Goal: Information Seeking & Learning: Learn about a topic

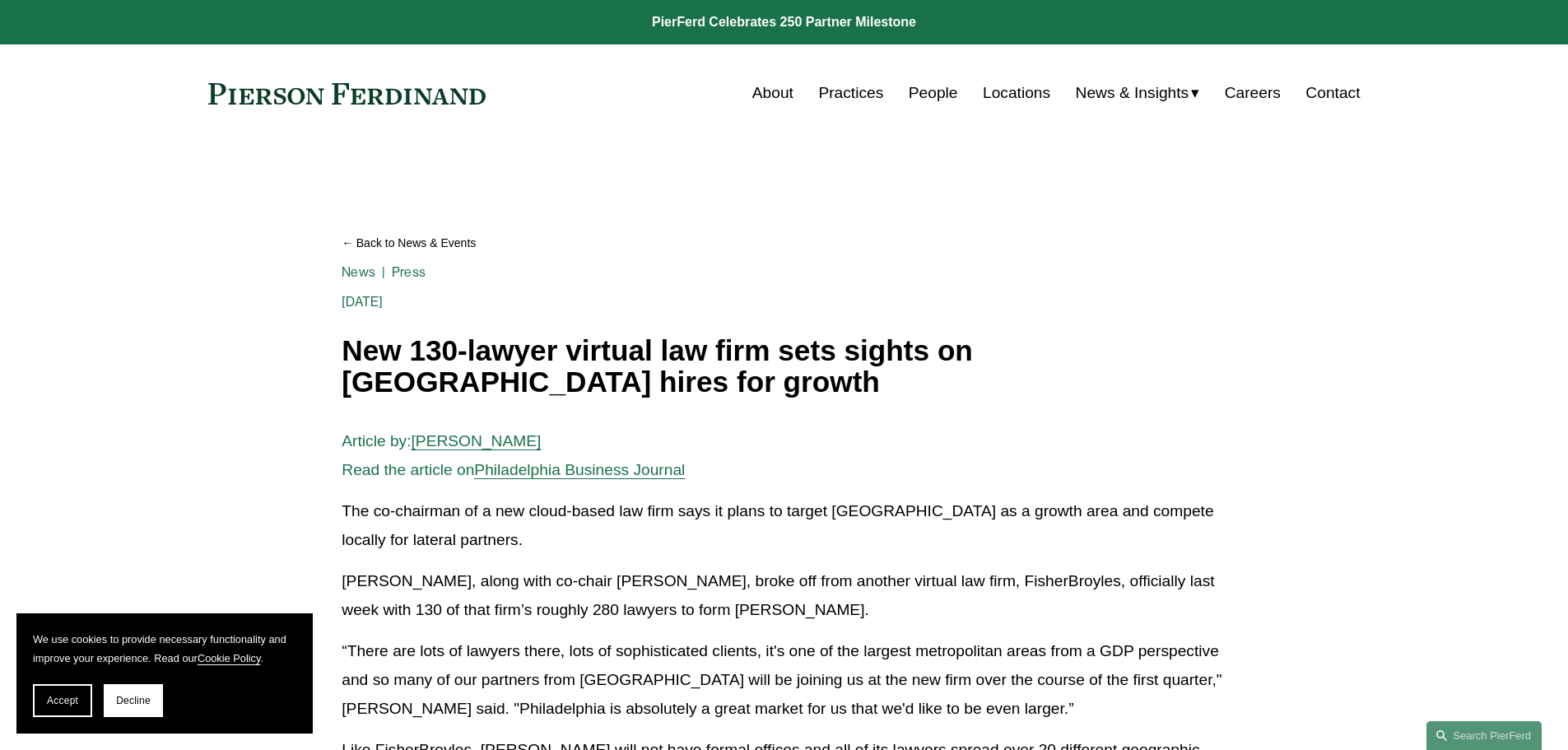
click at [773, 92] on link "About" at bounding box center [773, 93] width 41 height 32
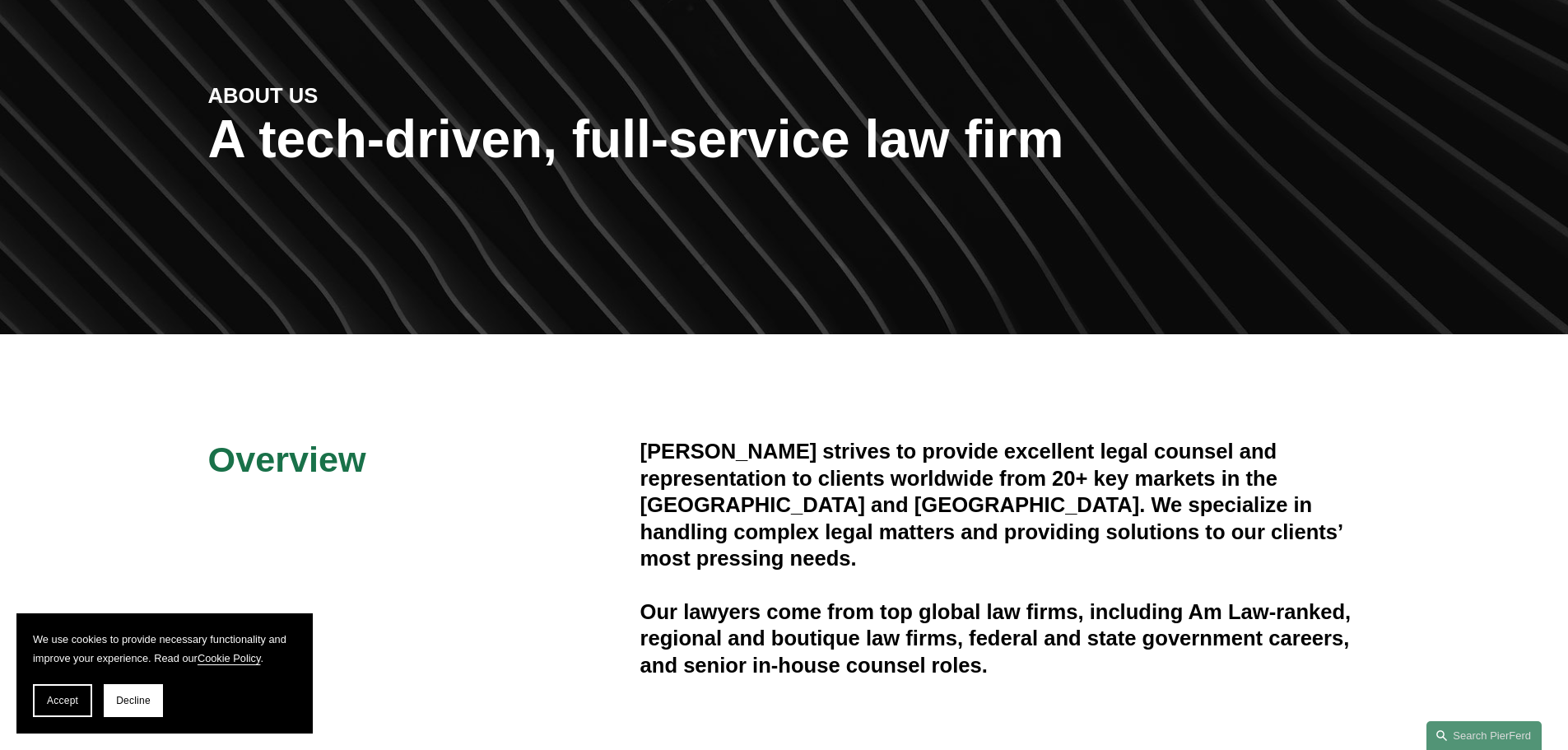
scroll to position [165, 0]
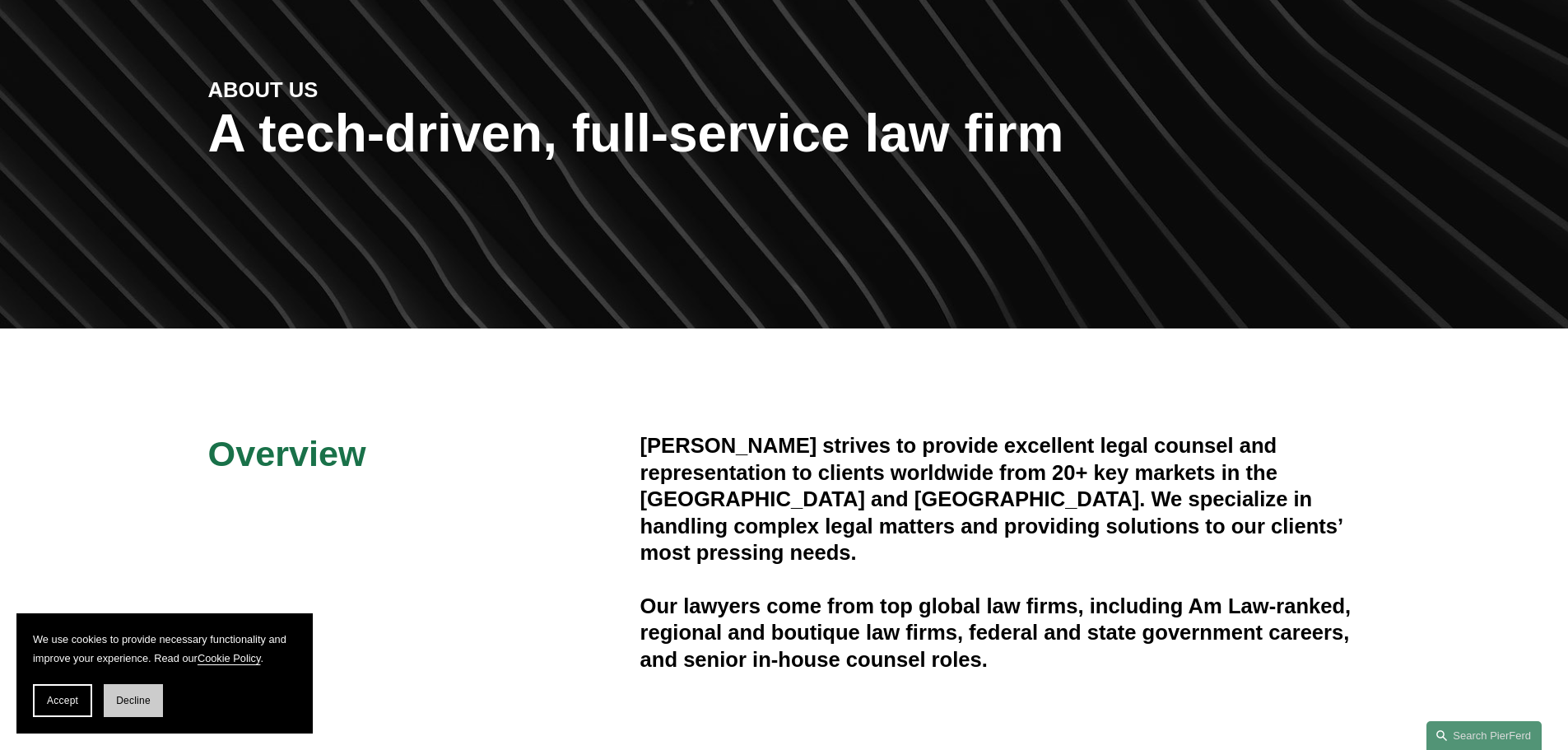
click at [125, 704] on span "Decline" at bounding box center [133, 701] width 35 height 12
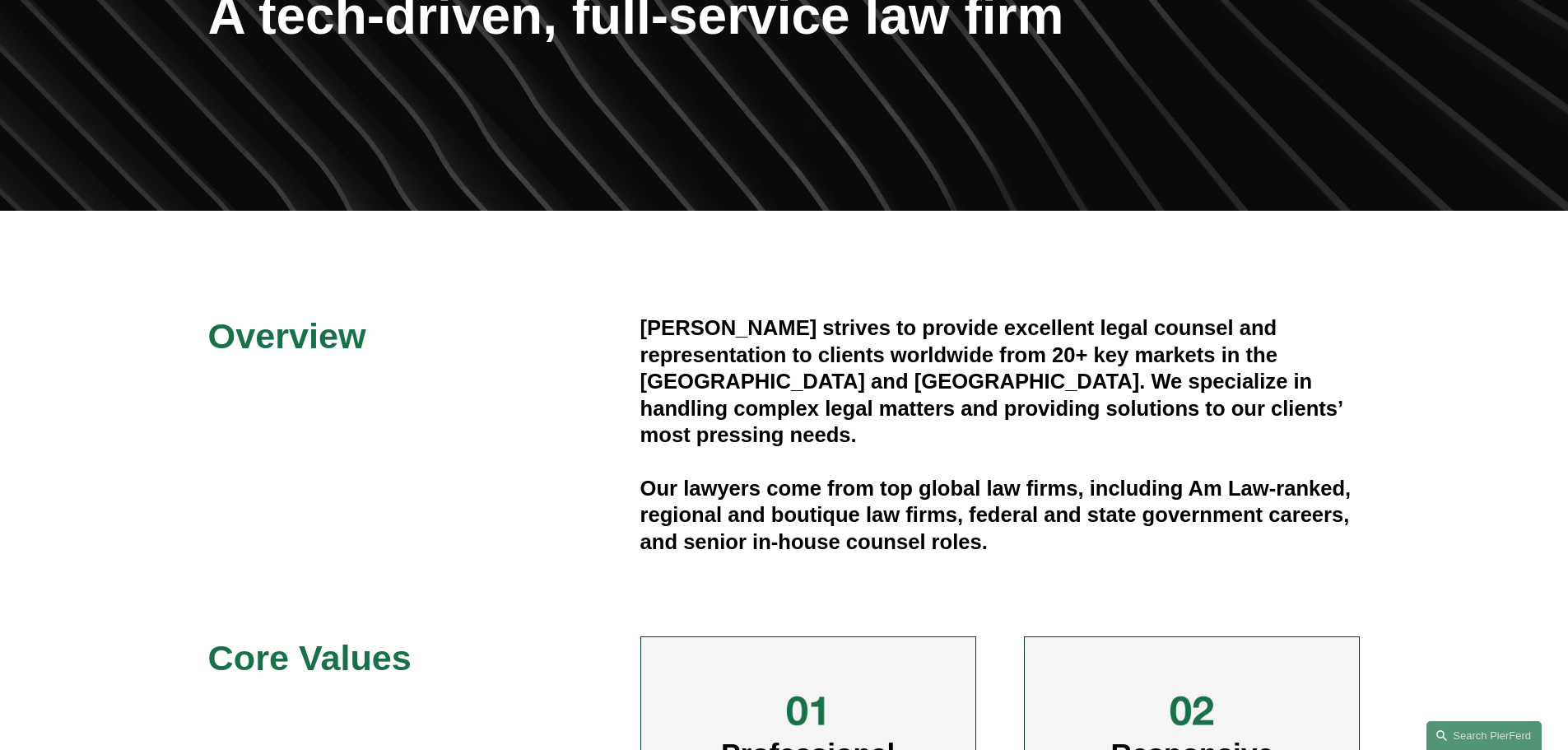
scroll to position [0, 0]
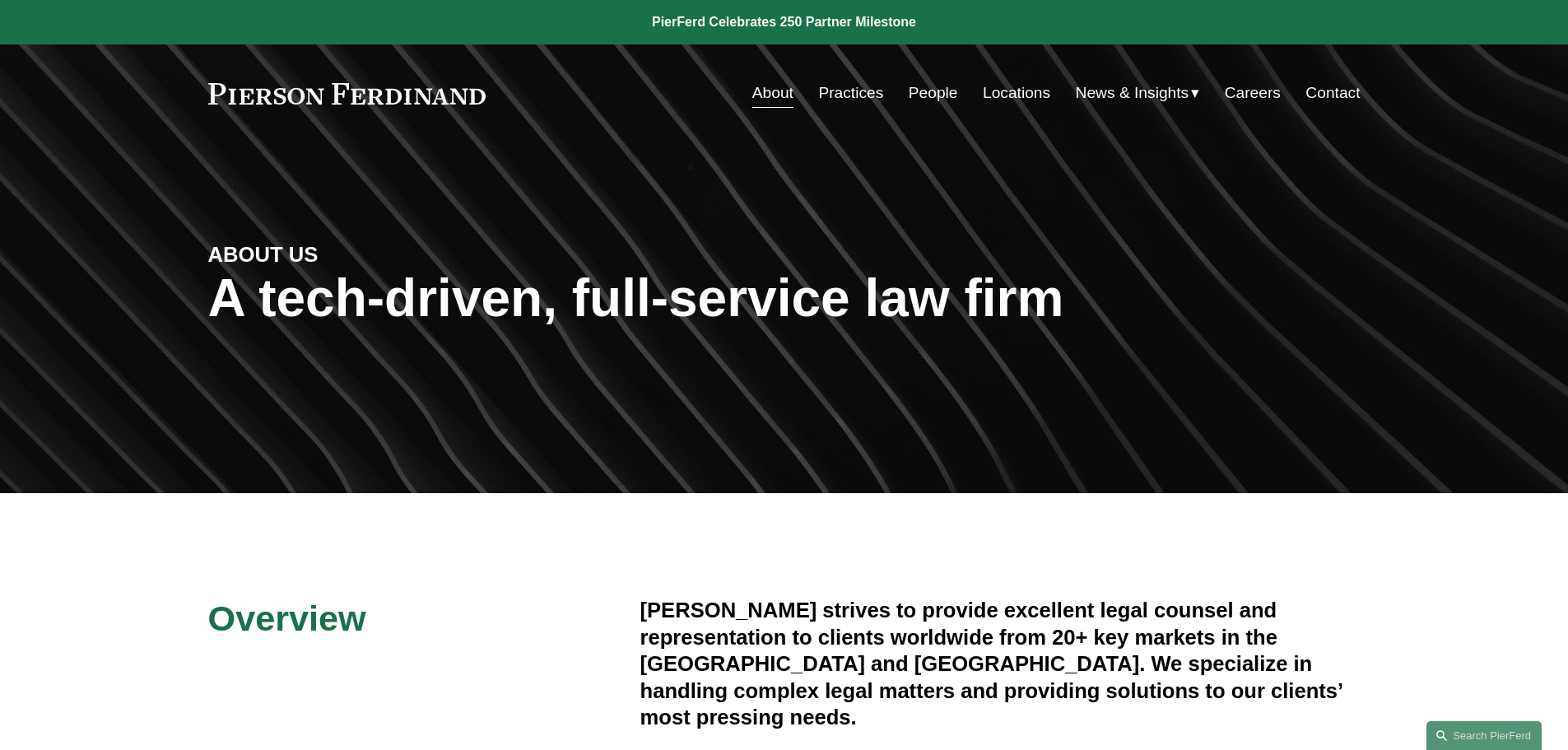
click at [896, 94] on nav "About Practices People Locations News & Insights News Insights Blogs Careers Co…" at bounding box center [1056, 93] width 608 height 32
click at [839, 93] on link "Practices" at bounding box center [851, 93] width 65 height 32
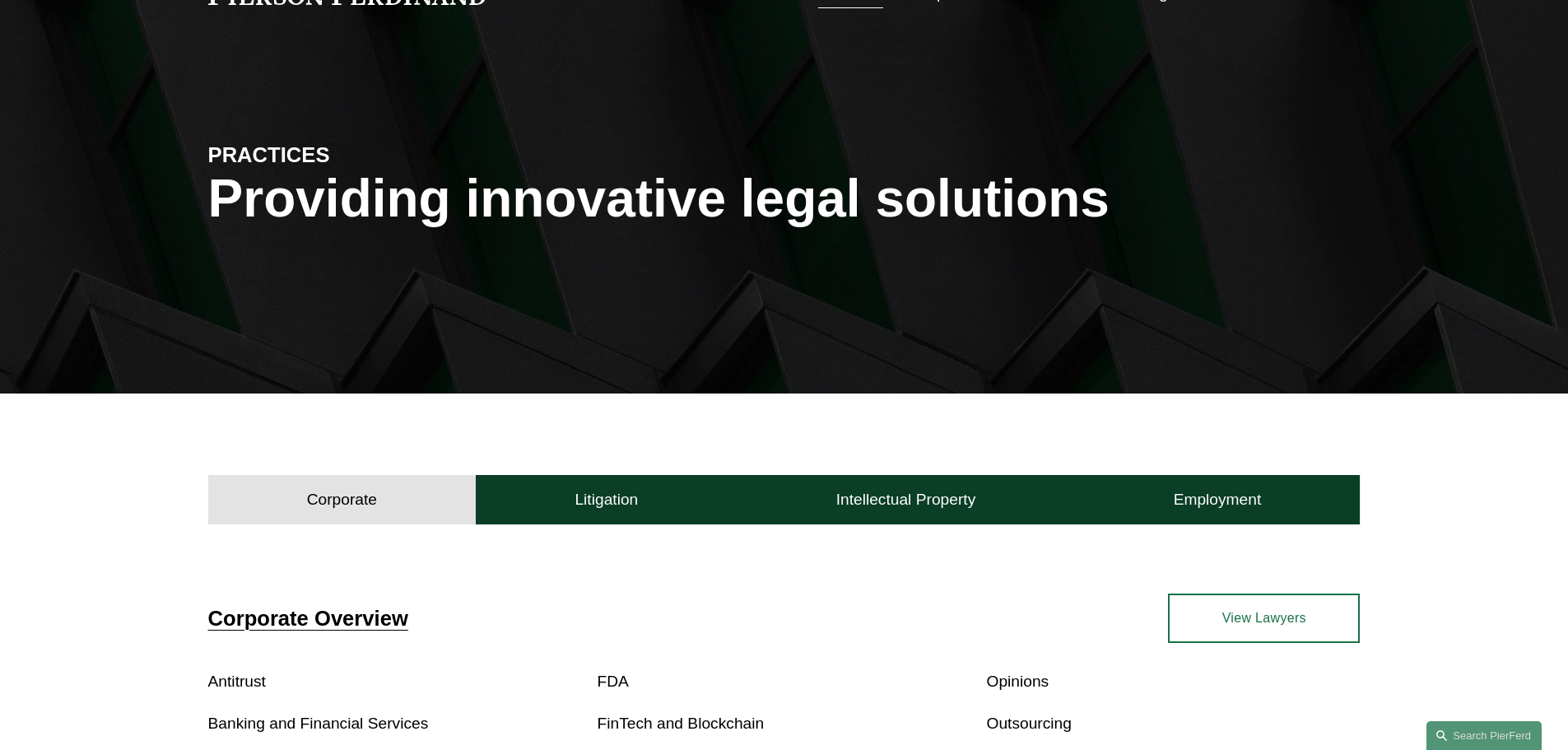
scroll to position [412, 0]
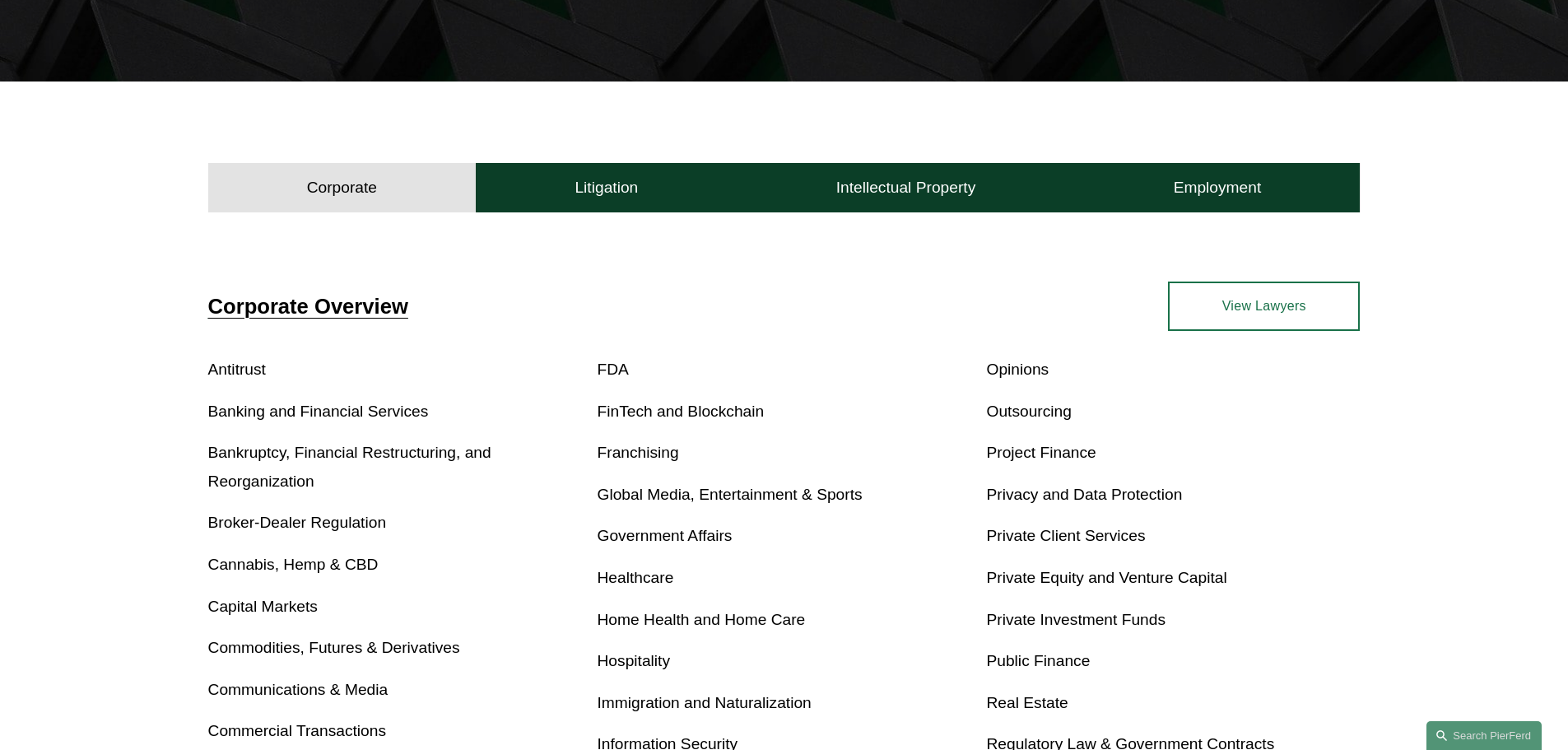
click at [233, 371] on link "Antitrust" at bounding box center [237, 369] width 58 height 17
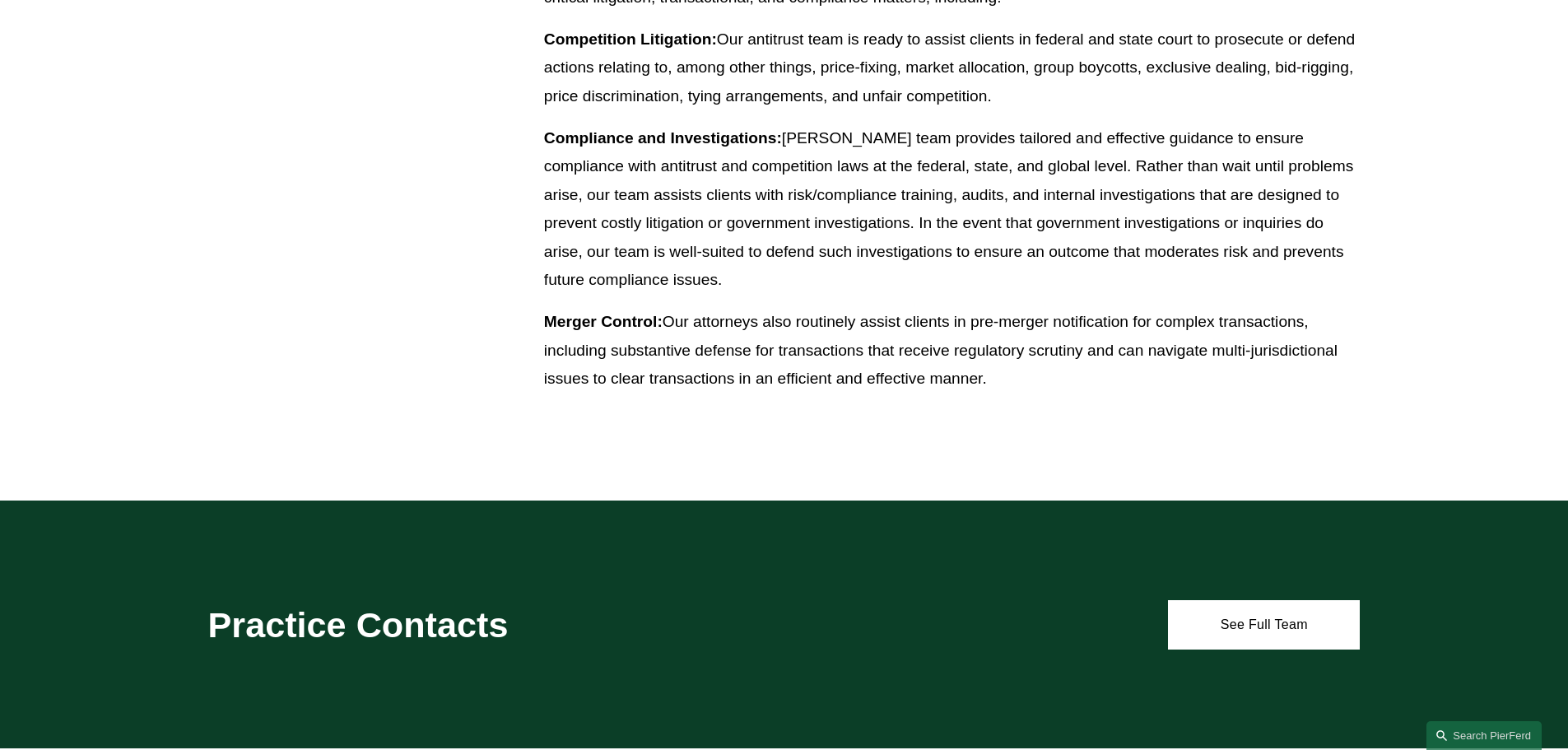
scroll to position [1112, 0]
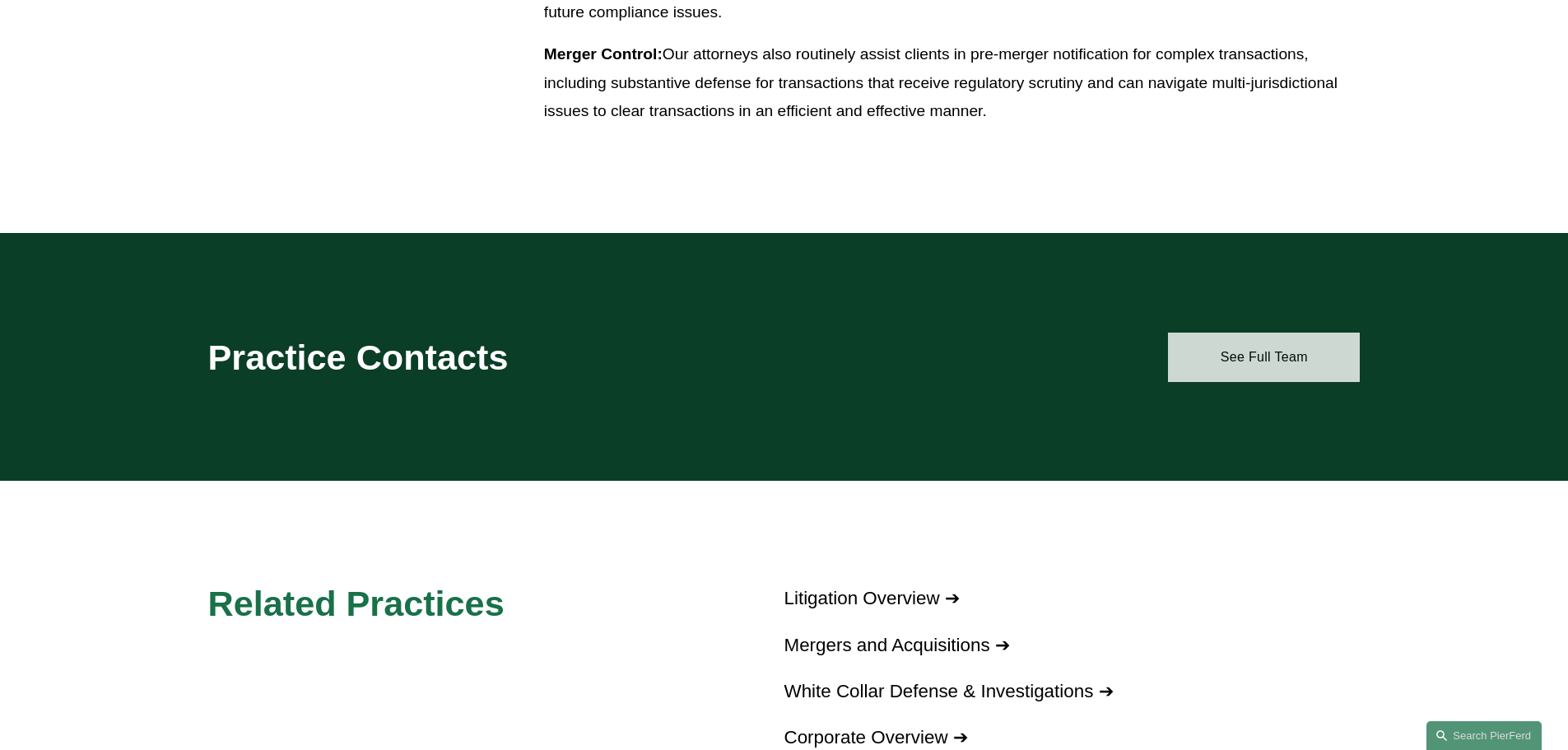
click at [1268, 343] on link "See Full Team" at bounding box center [1263, 358] width 192 height 49
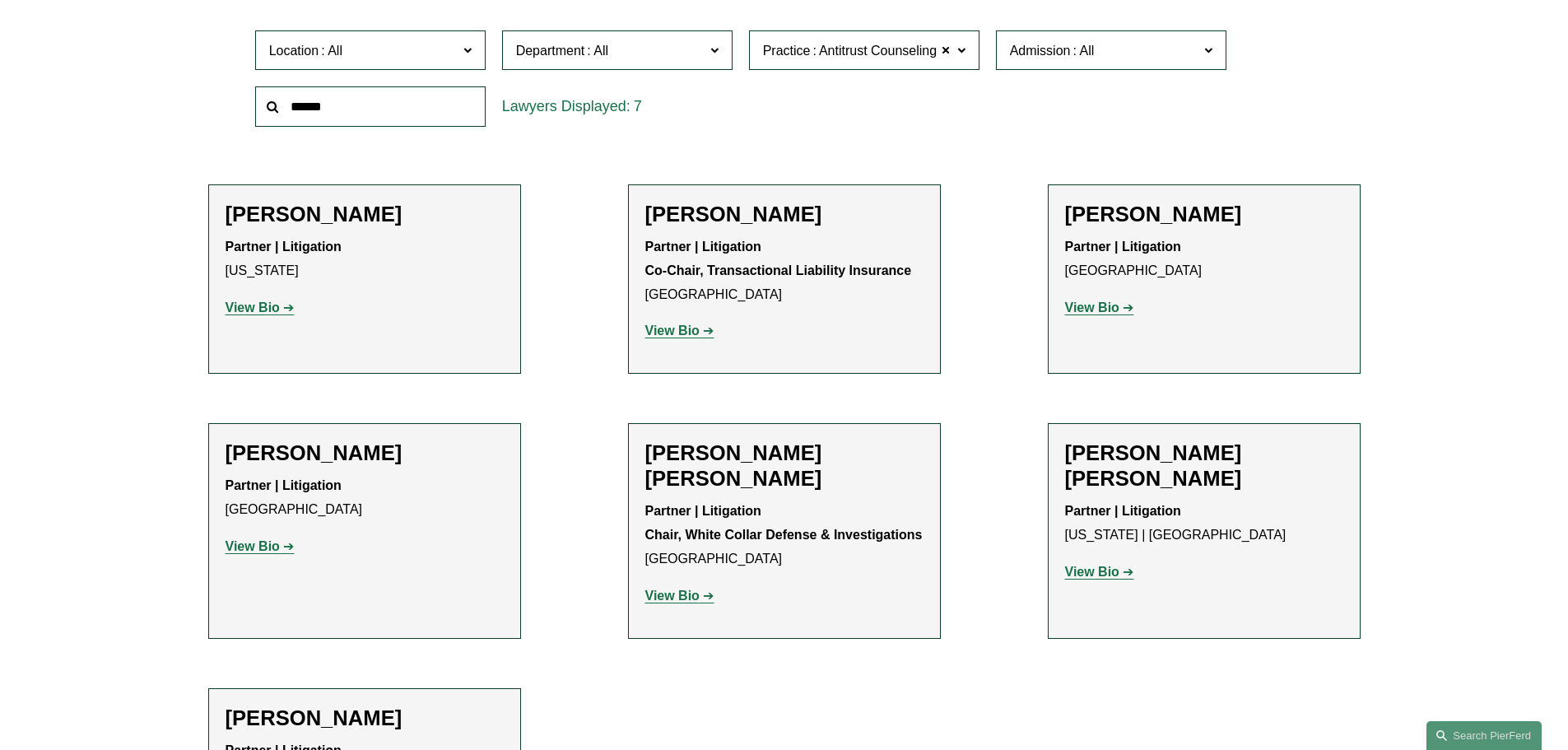
scroll to position [577, 0]
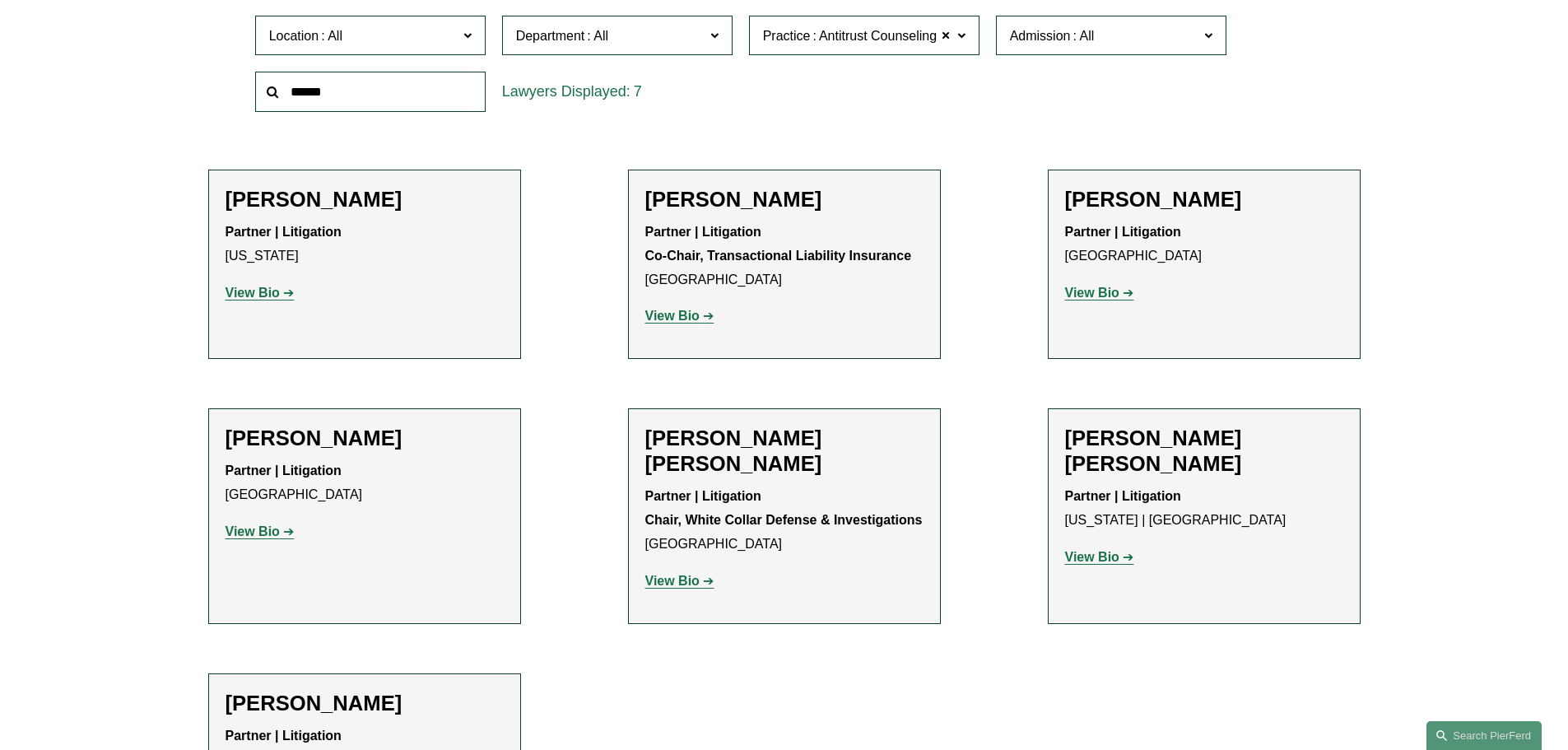
click at [908, 44] on span "Antitrust Counseling" at bounding box center [878, 36] width 118 height 21
click at [1144, 127] on ul "Filter Location All Atlanta Austin Boston Charlotte Chicago Cincinnati Clevelan…" at bounding box center [783, 422] width 1246 height 929
click at [1070, 102] on div "Location All Atlanta Austin Boston Charlotte Chicago Cincinnati Cleveland Colum…" at bounding box center [785, 64] width 1075 height 113
click at [1002, 526] on ul "Filter Location All Atlanta Austin Boston Charlotte Chicago Cincinnati Clevelan…" at bounding box center [783, 422] width 1246 height 929
click at [592, 206] on ul "Filter Location All Atlanta Austin Boston Charlotte Chicago Cincinnati Clevelan…" at bounding box center [783, 422] width 1246 height 929
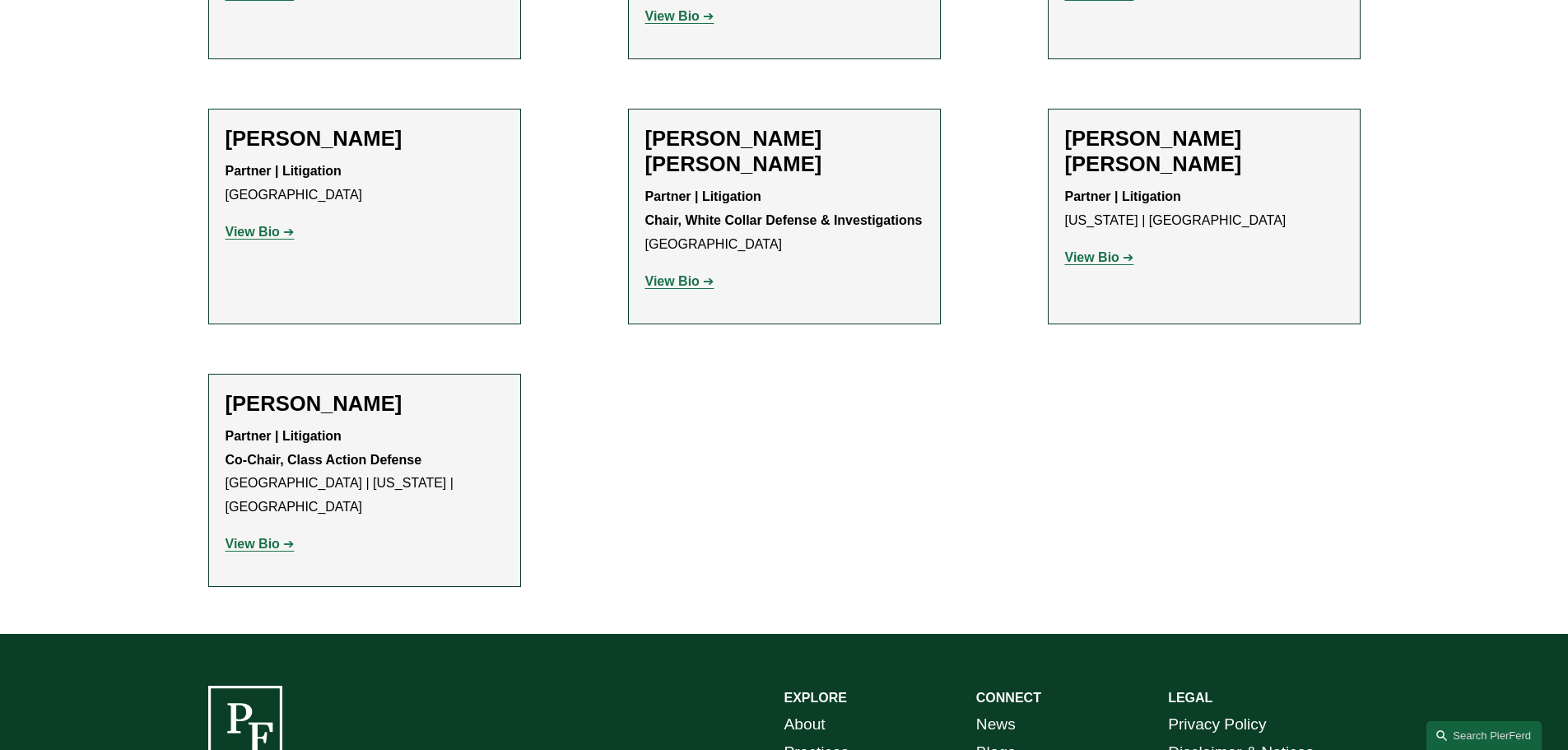
scroll to position [906, 0]
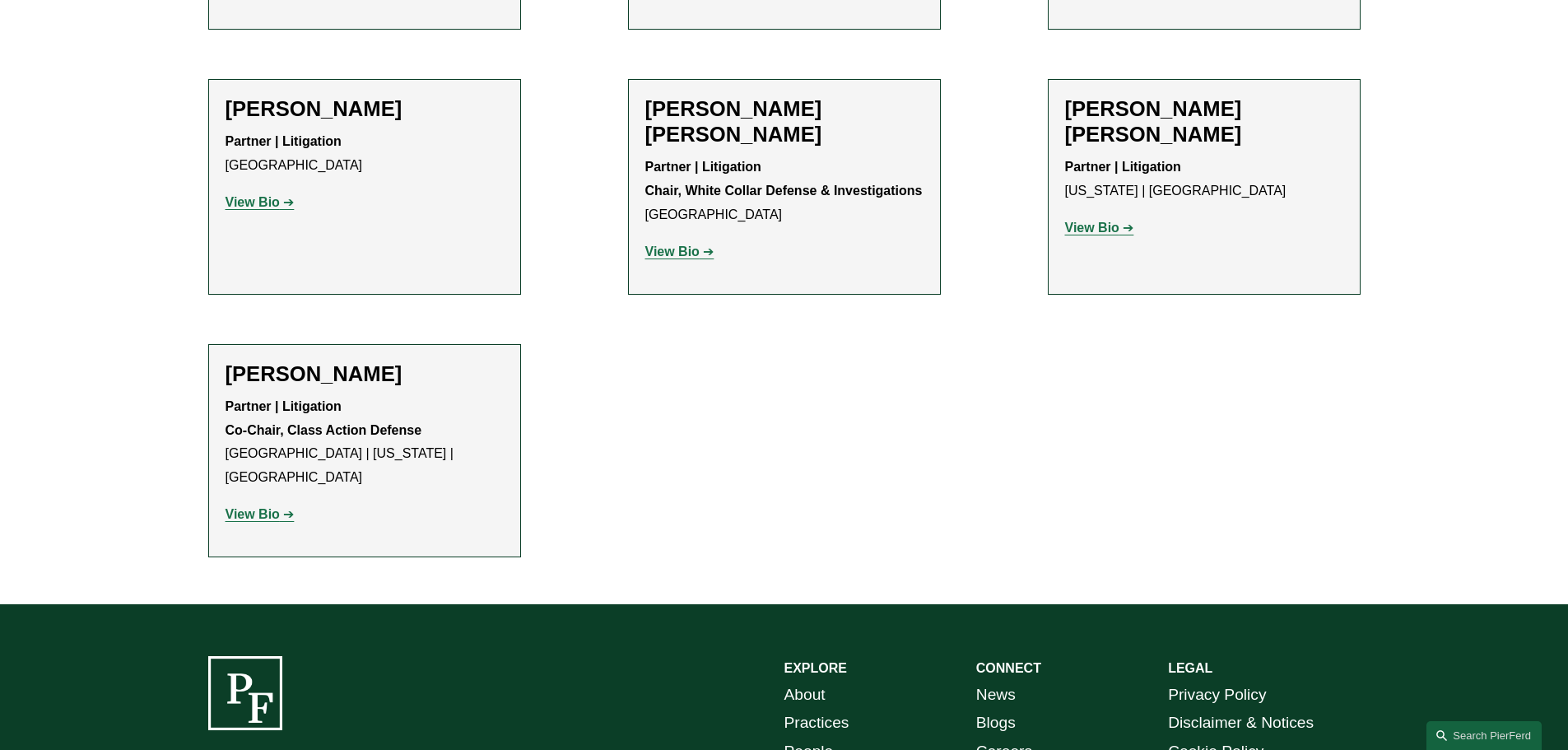
click at [270, 507] on strong "View Bio" at bounding box center [253, 514] width 55 height 14
click at [255, 202] on strong "View Bio" at bounding box center [253, 202] width 55 height 14
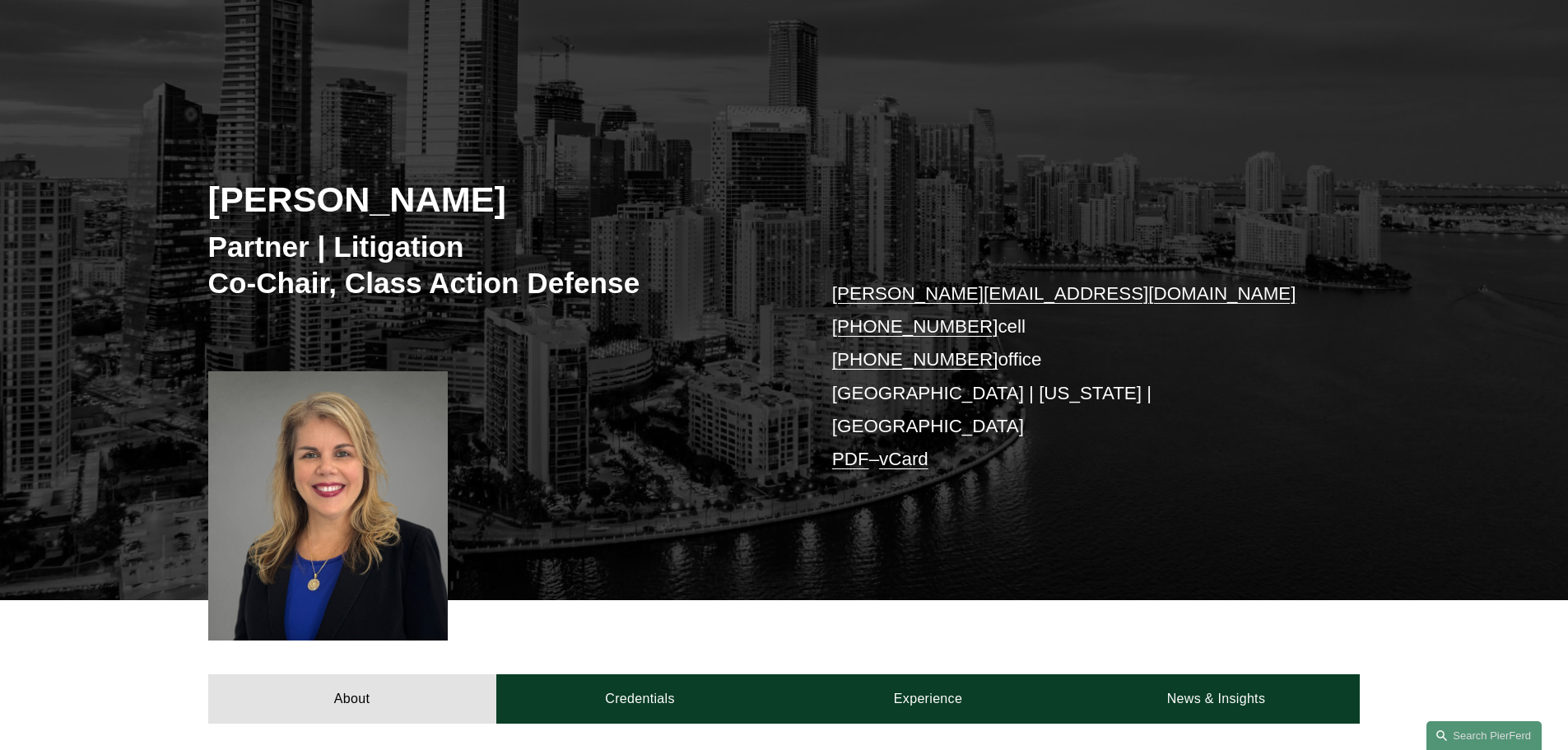
scroll to position [106, 0]
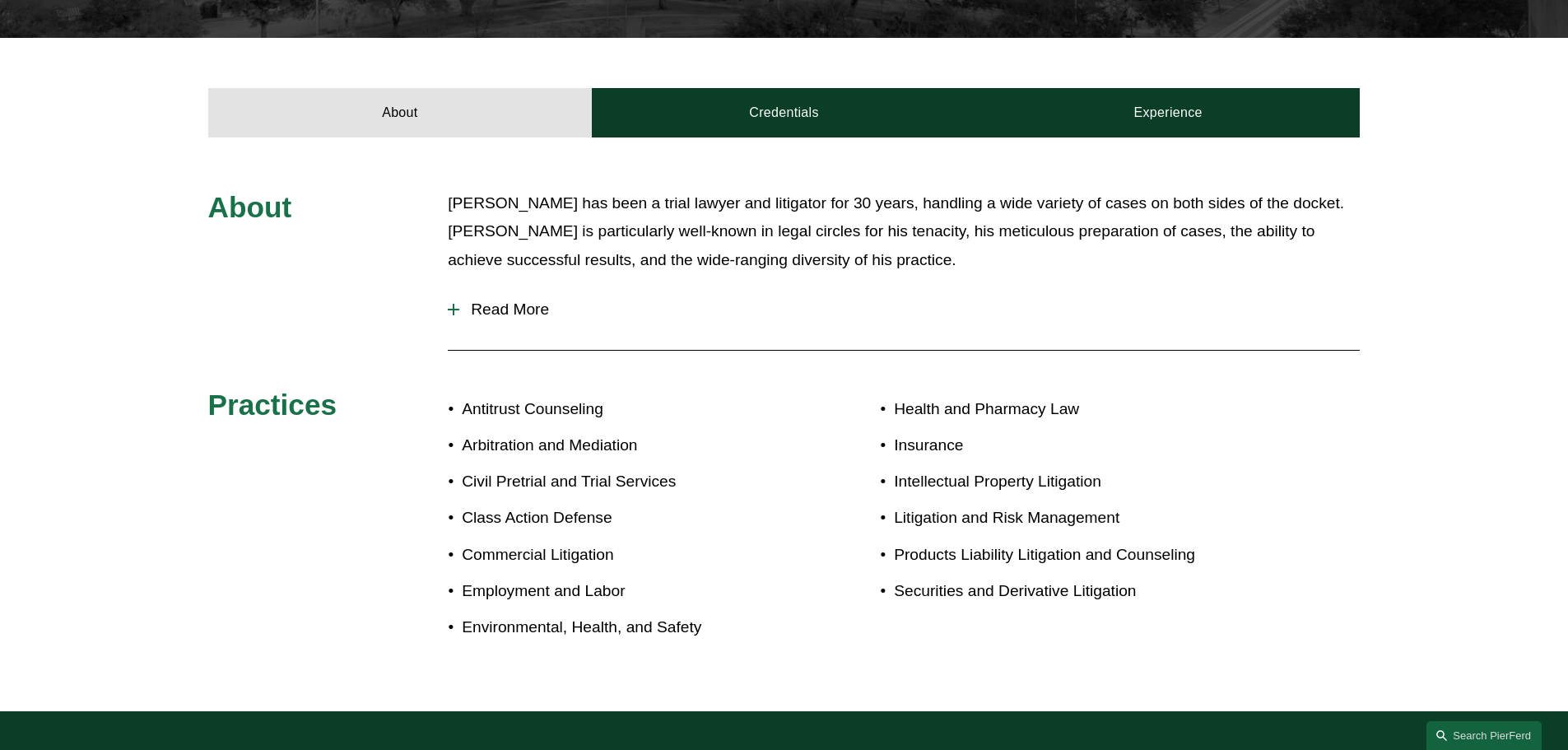
scroll to position [577, 0]
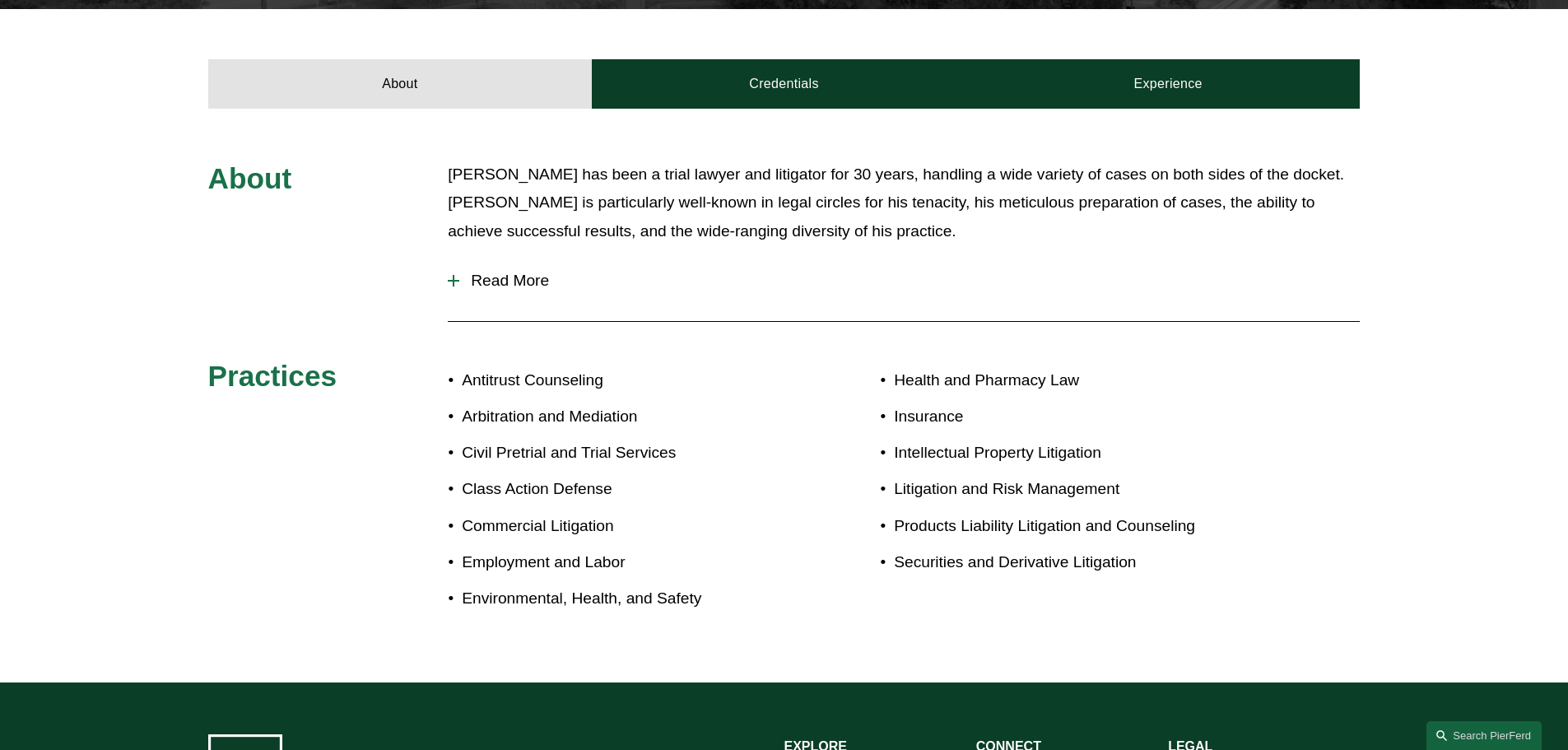
click at [545, 288] on span "Read More" at bounding box center [910, 280] width 901 height 18
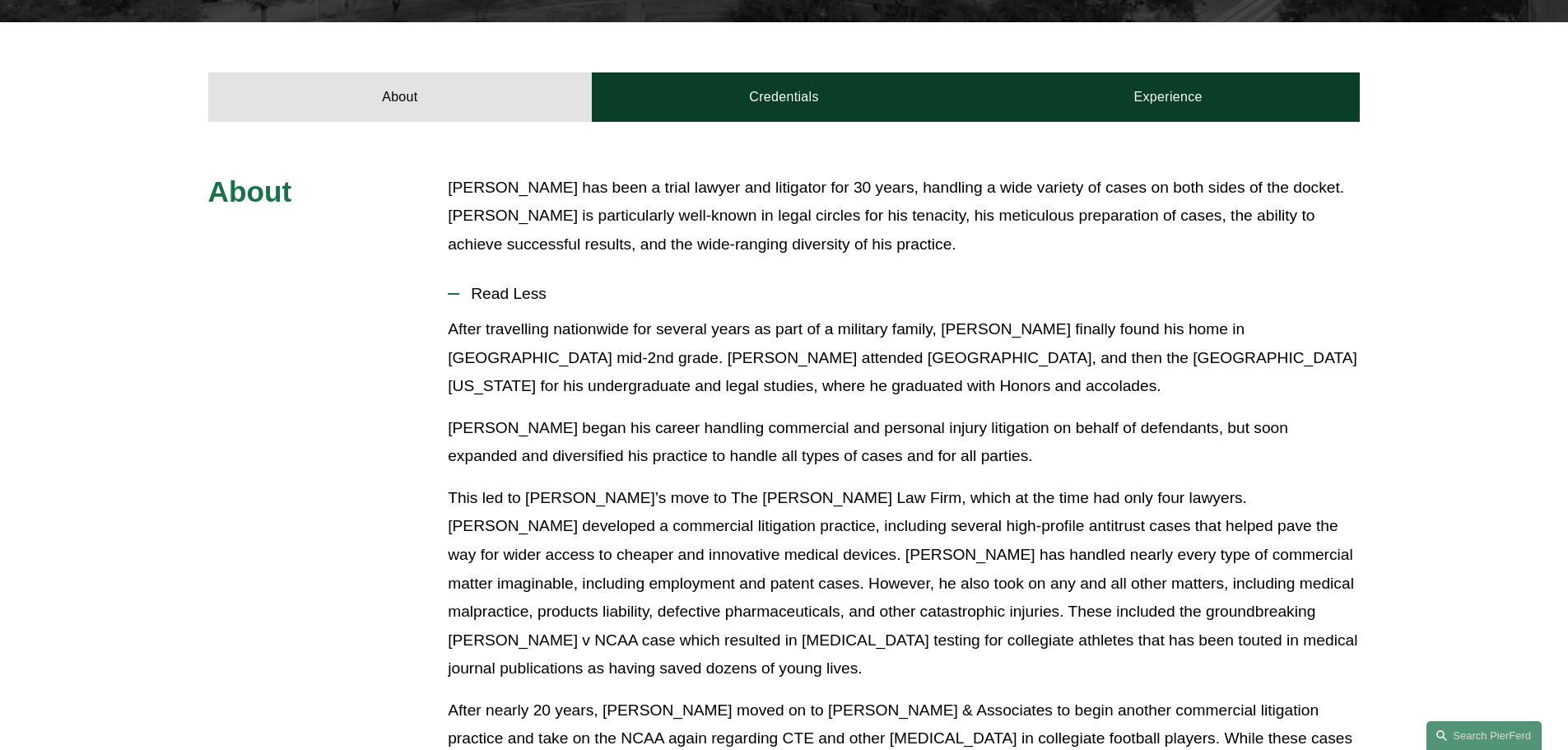
scroll to position [0, 0]
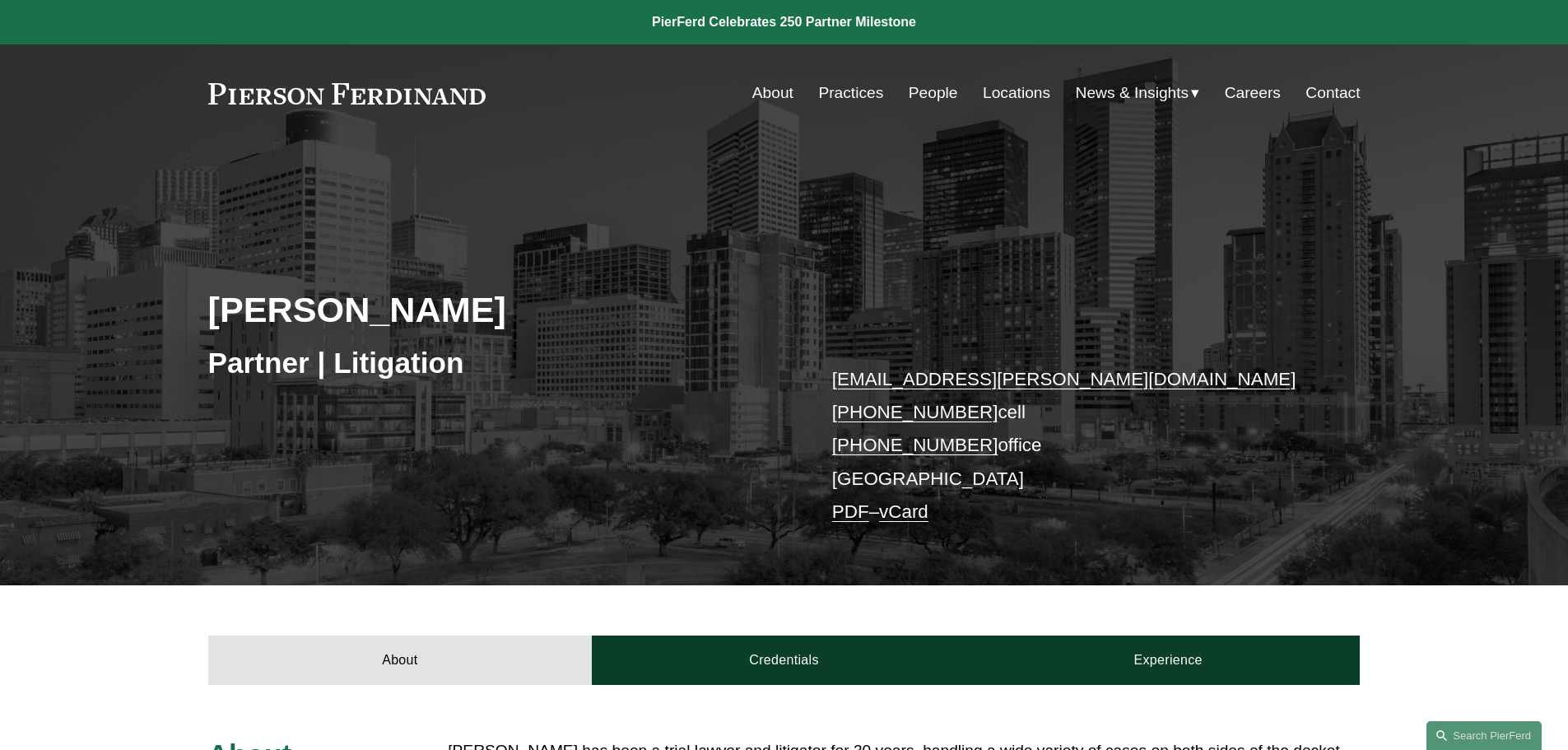
click at [1257, 92] on link "Careers" at bounding box center [1253, 93] width 56 height 32
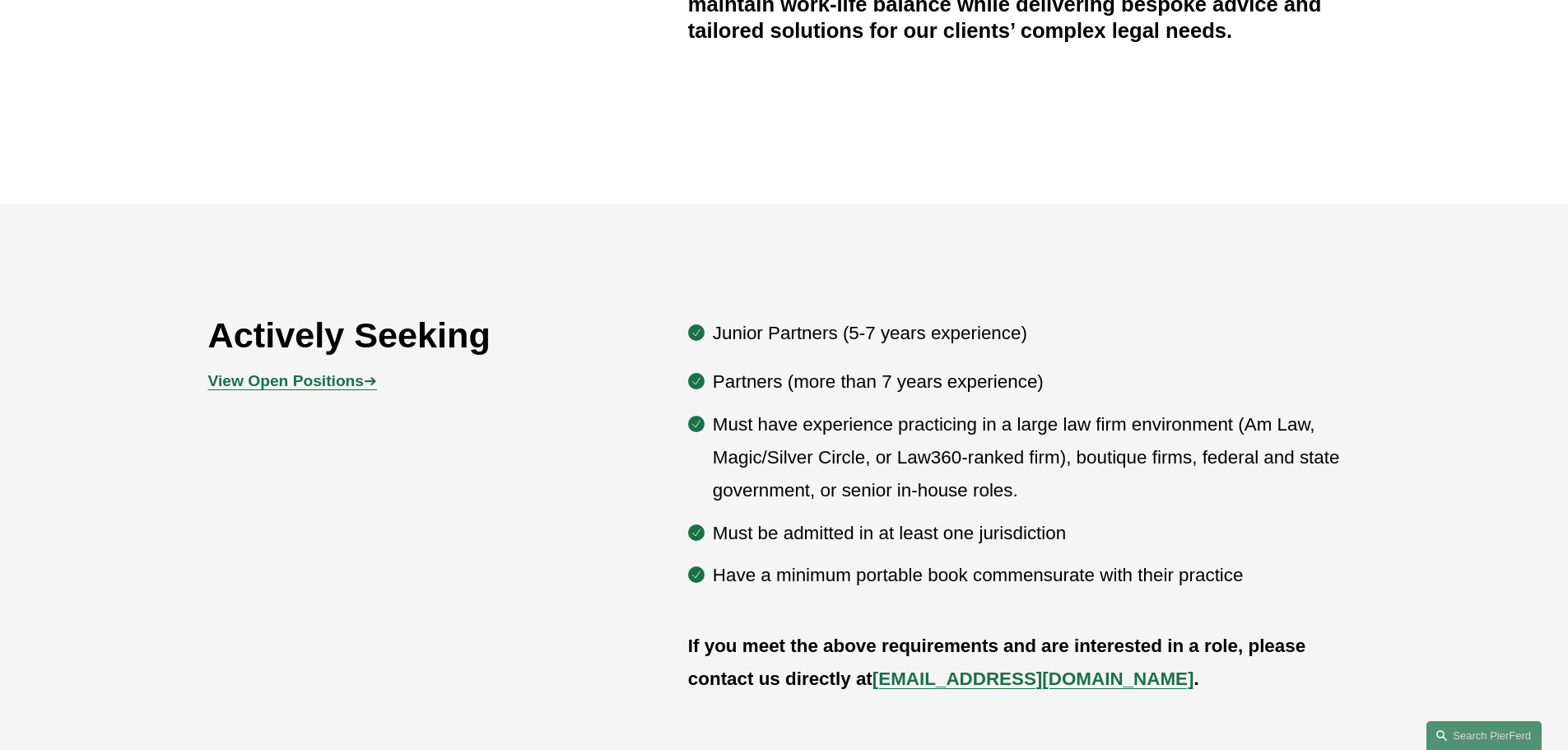
scroll to position [823, 0]
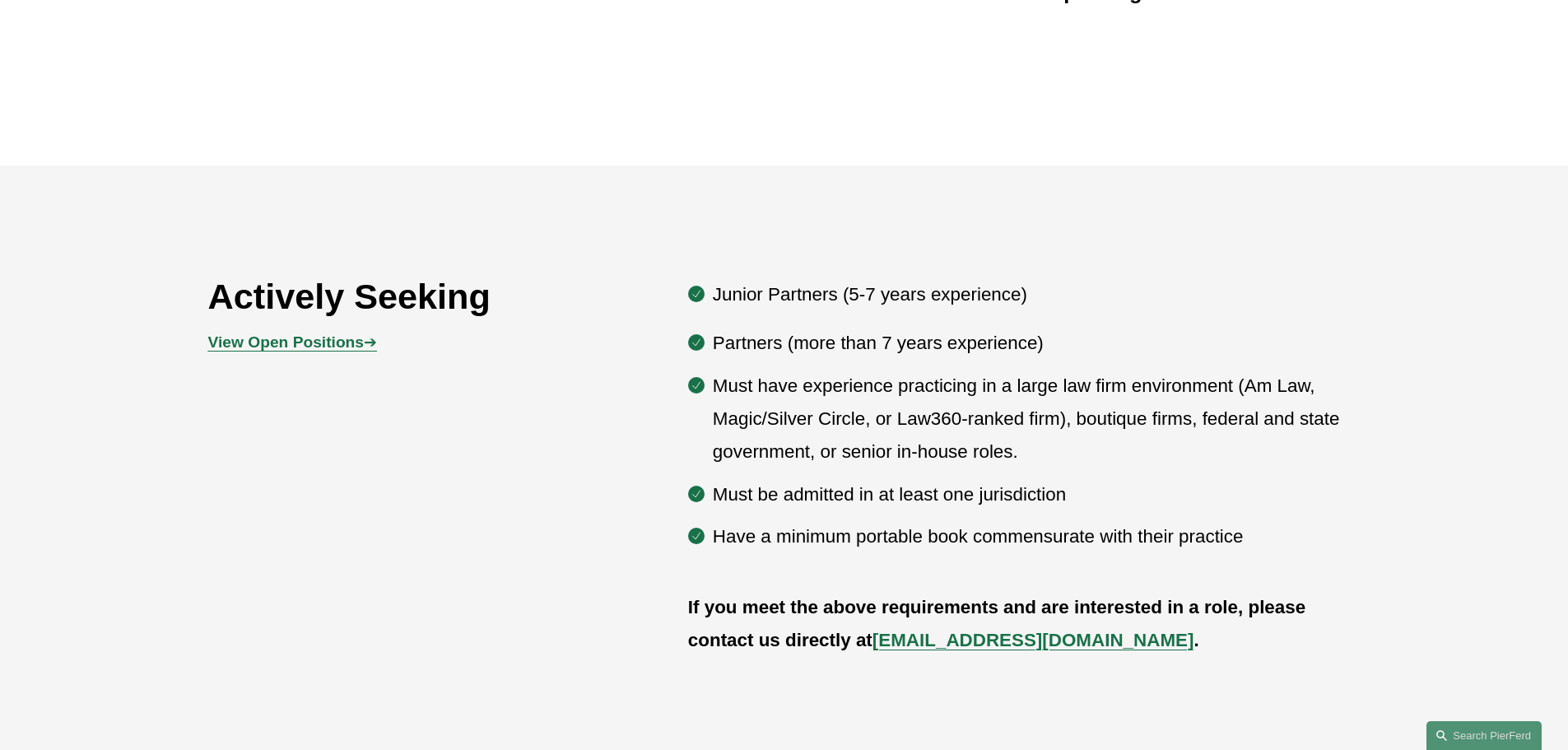
click at [252, 346] on strong "View Open Positions" at bounding box center [286, 342] width 155 height 17
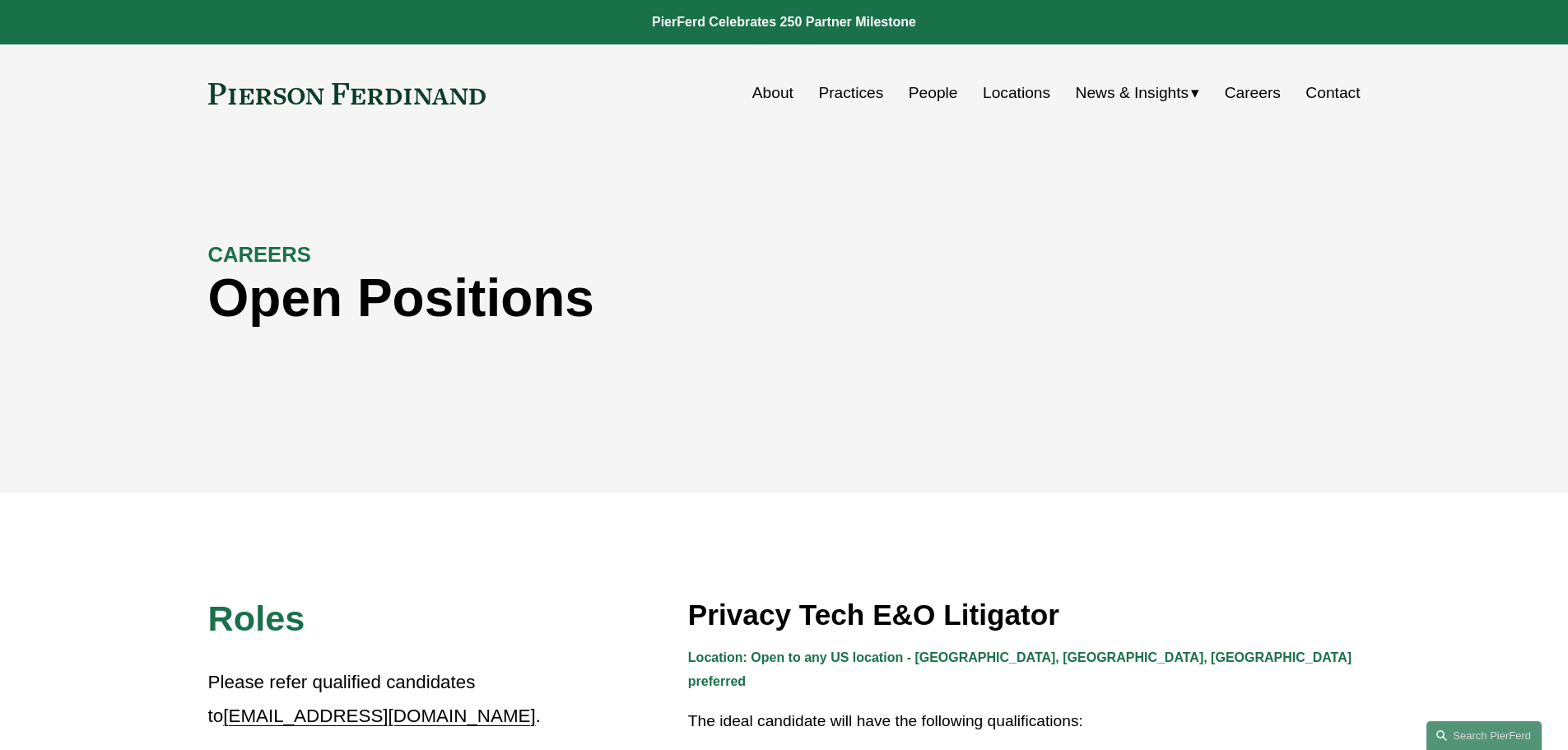
drag, startPoint x: 497, startPoint y: 107, endPoint x: 113, endPoint y: 87, distance: 384.5
click at [110, 87] on div "Skip to Content About Practices People Locations" at bounding box center [784, 93] width 1568 height 97
click at [932, 93] on link "People" at bounding box center [933, 93] width 49 height 32
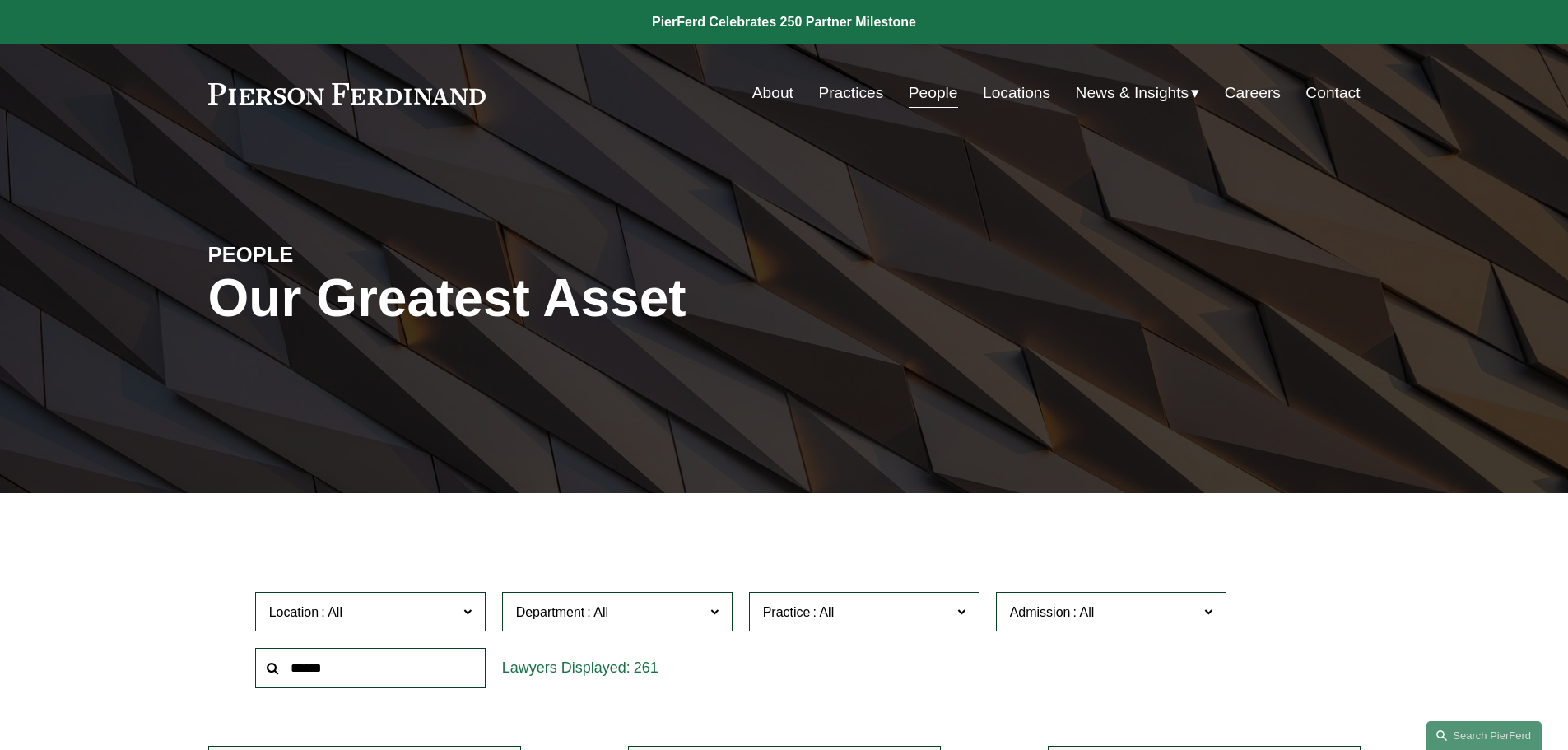
scroll to position [329, 0]
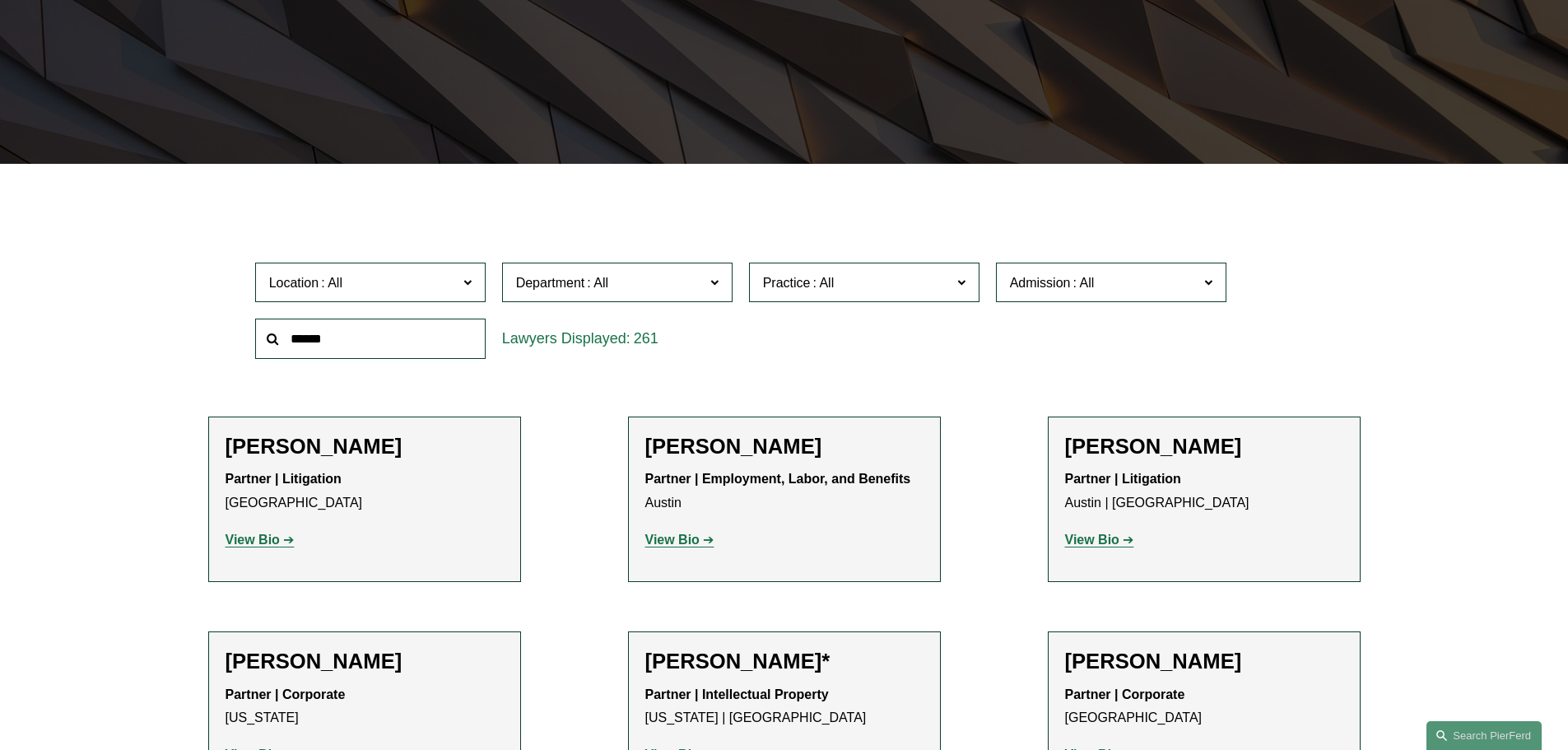
click at [910, 284] on span "Practice" at bounding box center [857, 282] width 189 height 22
click at [510, 288] on label "Department" at bounding box center [618, 282] width 230 height 40
click at [410, 279] on span "Location" at bounding box center [363, 282] width 189 height 22
click at [1020, 291] on span "Admission" at bounding box center [1104, 282] width 189 height 22
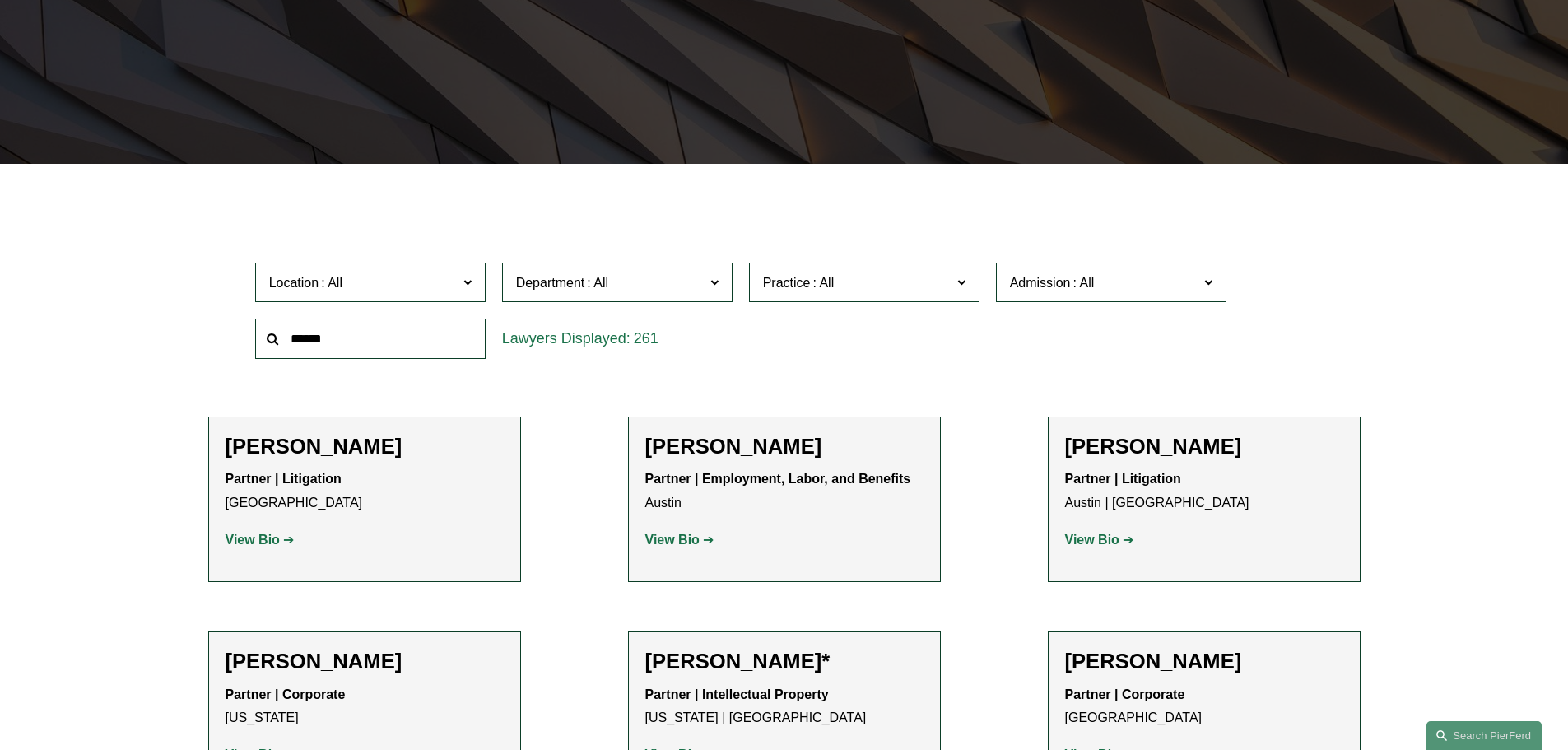
click at [1353, 323] on div "Location All Atlanta Austin Boston Charlotte Chicago Cincinnati Cleveland Colum…" at bounding box center [784, 311] width 1153 height 113
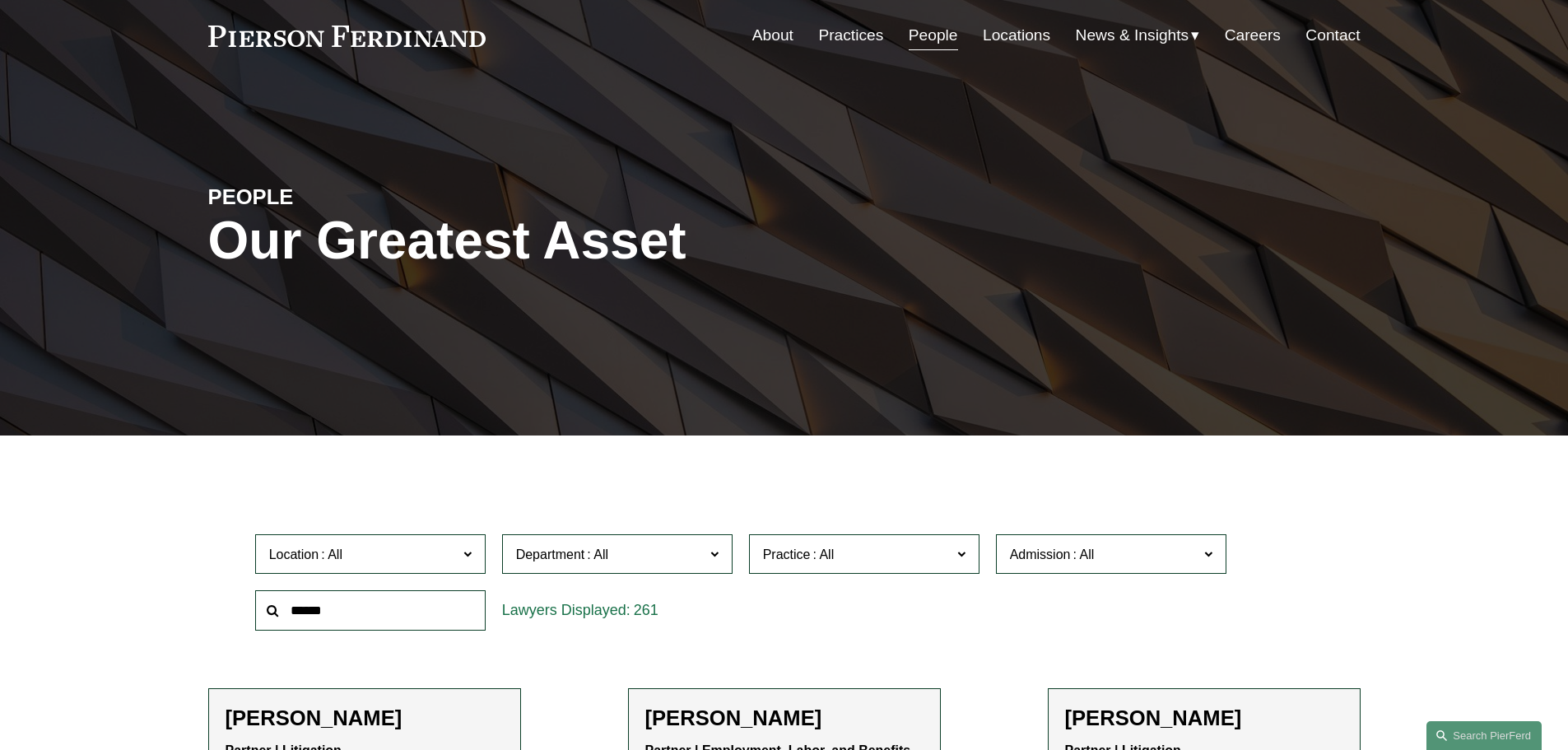
scroll to position [0, 0]
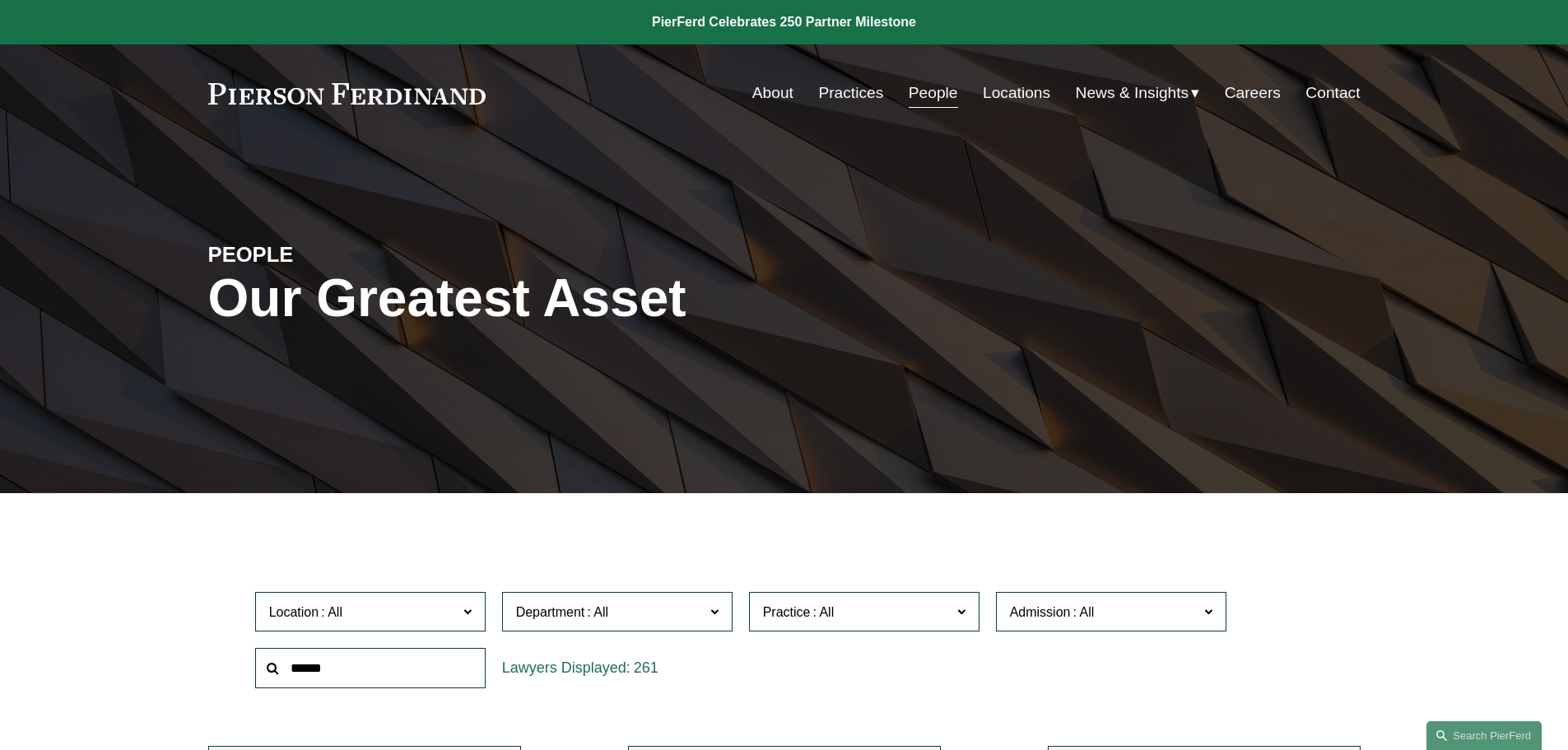
drag, startPoint x: 488, startPoint y: 93, endPoint x: 106, endPoint y: 83, distance: 382.1
click at [106, 83] on div "Skip to Content About Practices People Locations" at bounding box center [784, 93] width 1568 height 97
click at [1263, 93] on link "Careers" at bounding box center [1253, 93] width 56 height 32
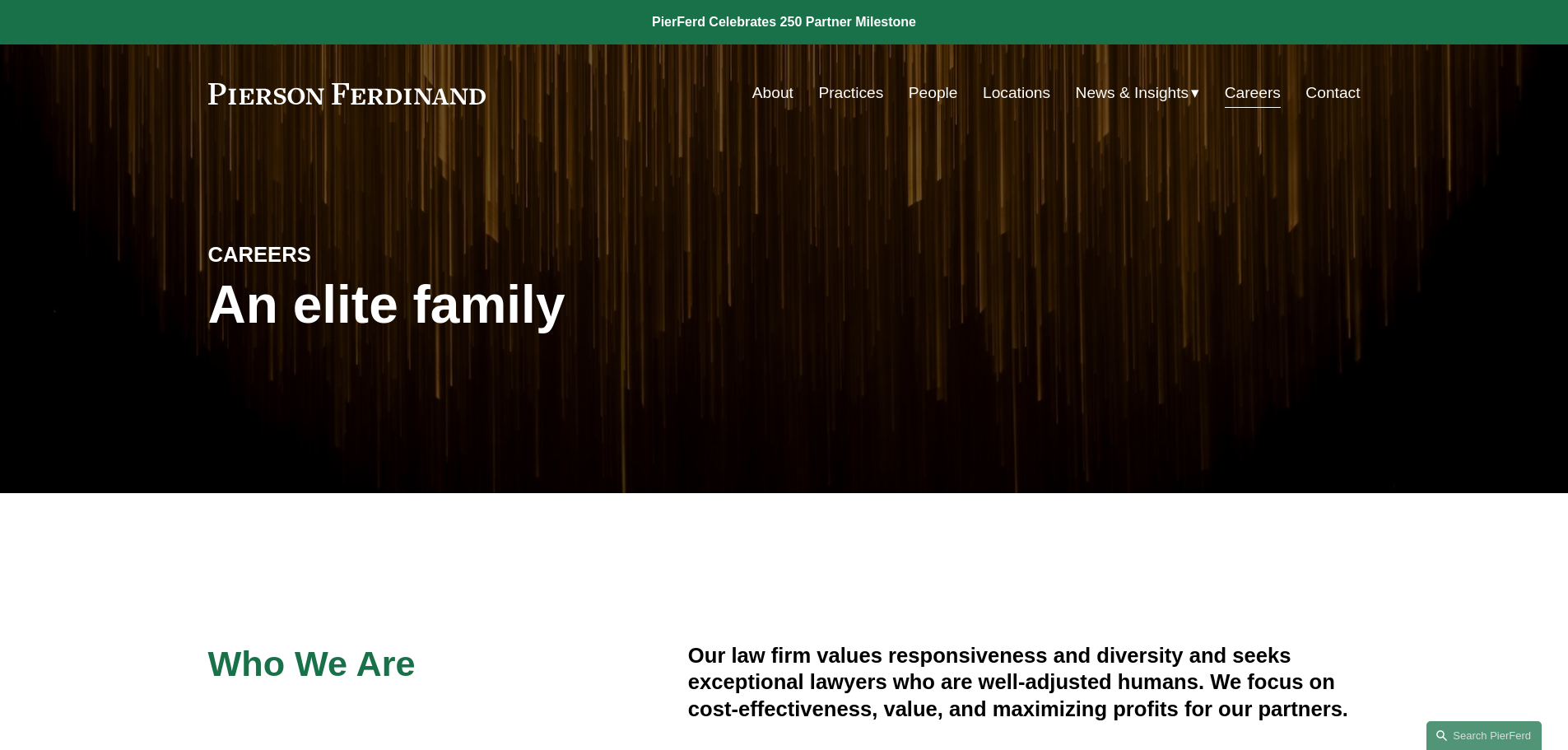
click at [1329, 86] on link "Contact" at bounding box center [1333, 93] width 55 height 32
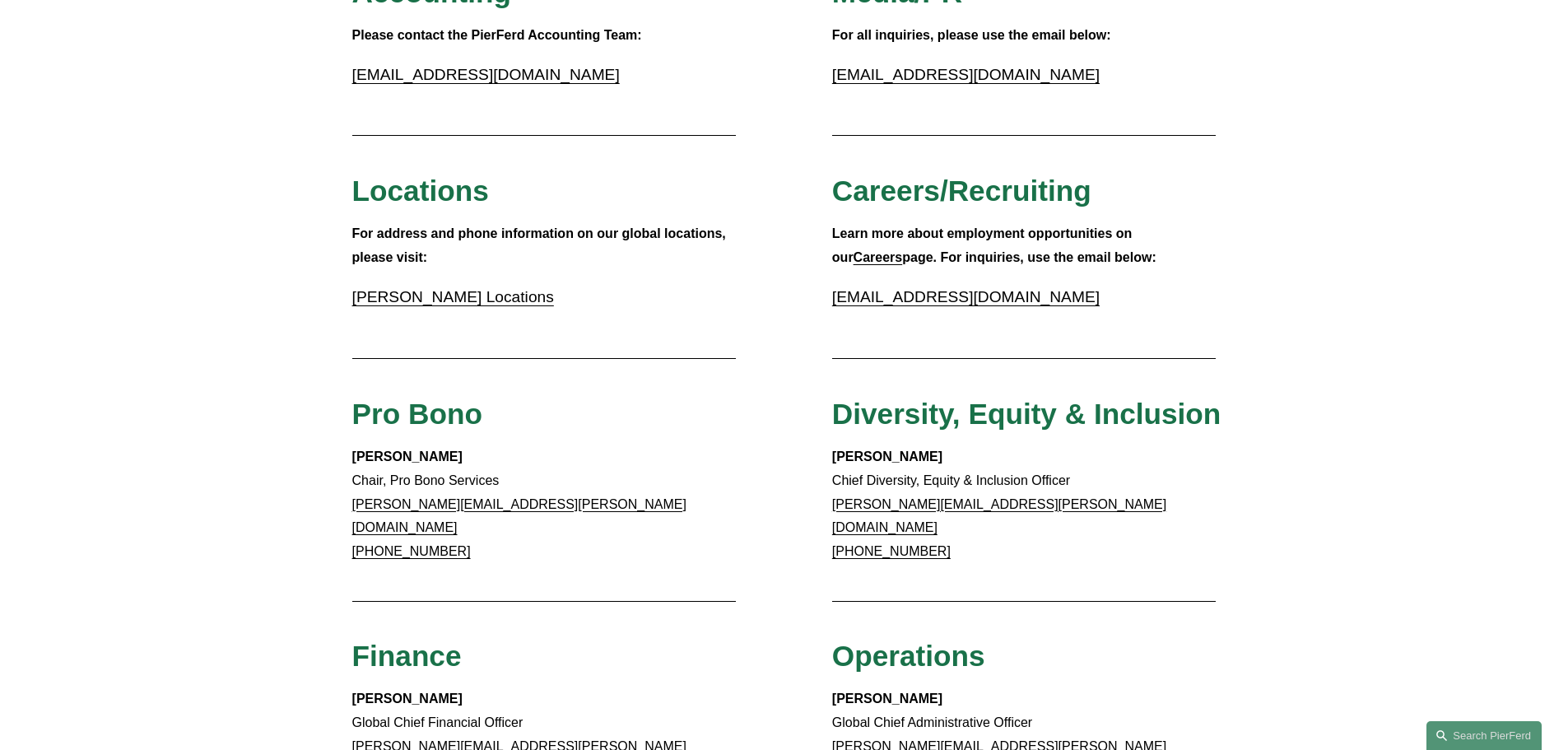
scroll to position [468, 0]
click at [514, 295] on link "[PERSON_NAME] Locations" at bounding box center [453, 298] width 201 height 17
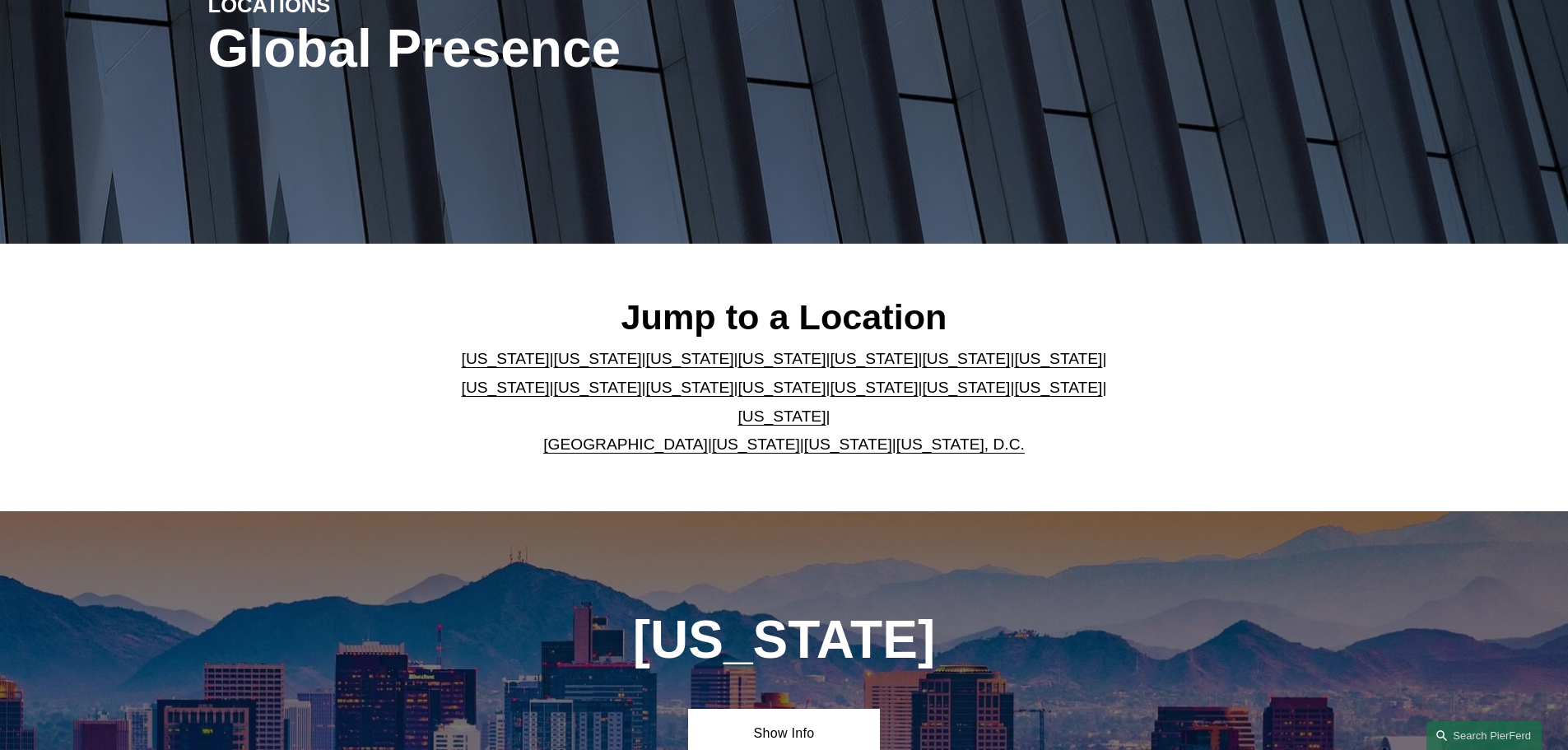
scroll to position [247, 0]
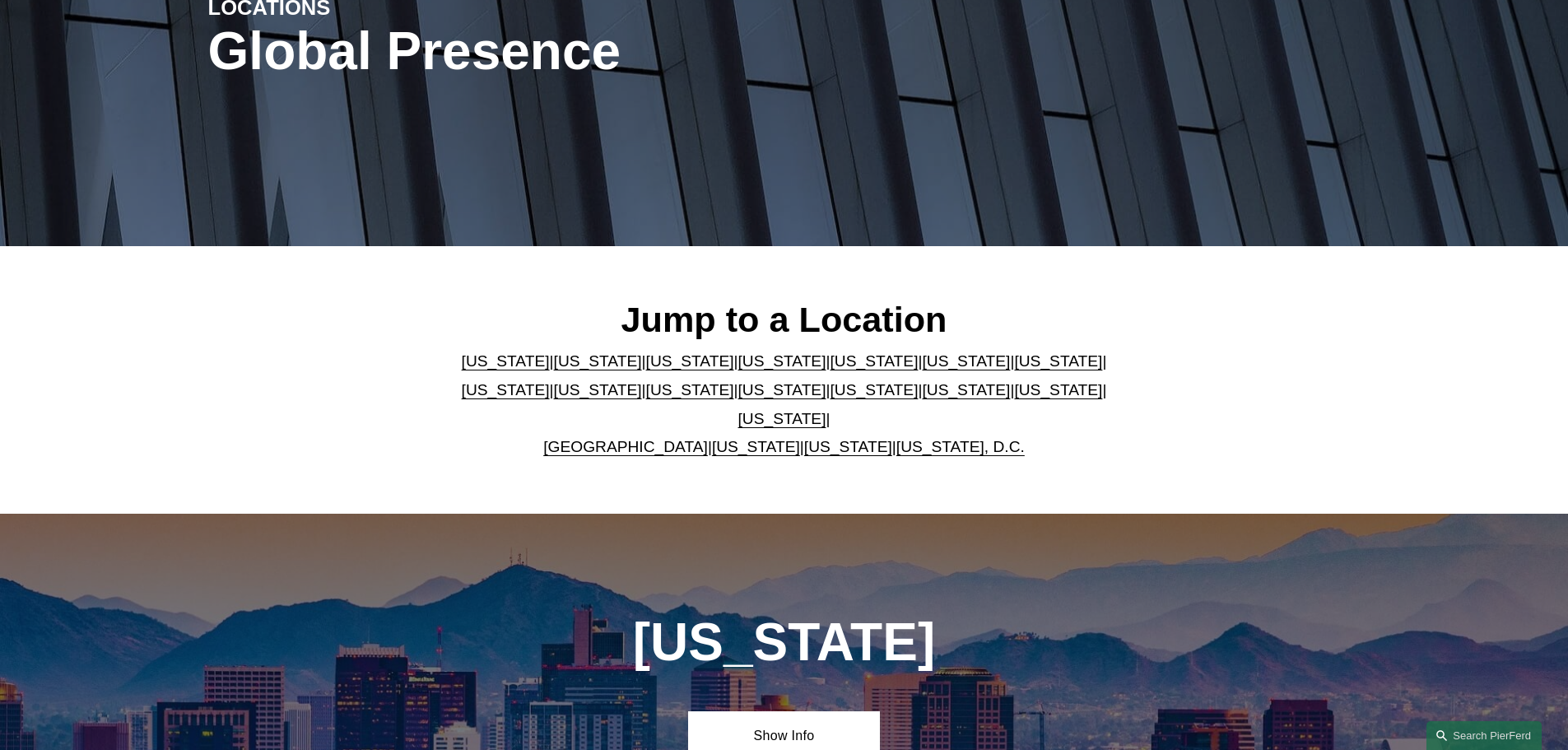
click at [964, 438] on link "Washington, D.C." at bounding box center [961, 446] width 129 height 17
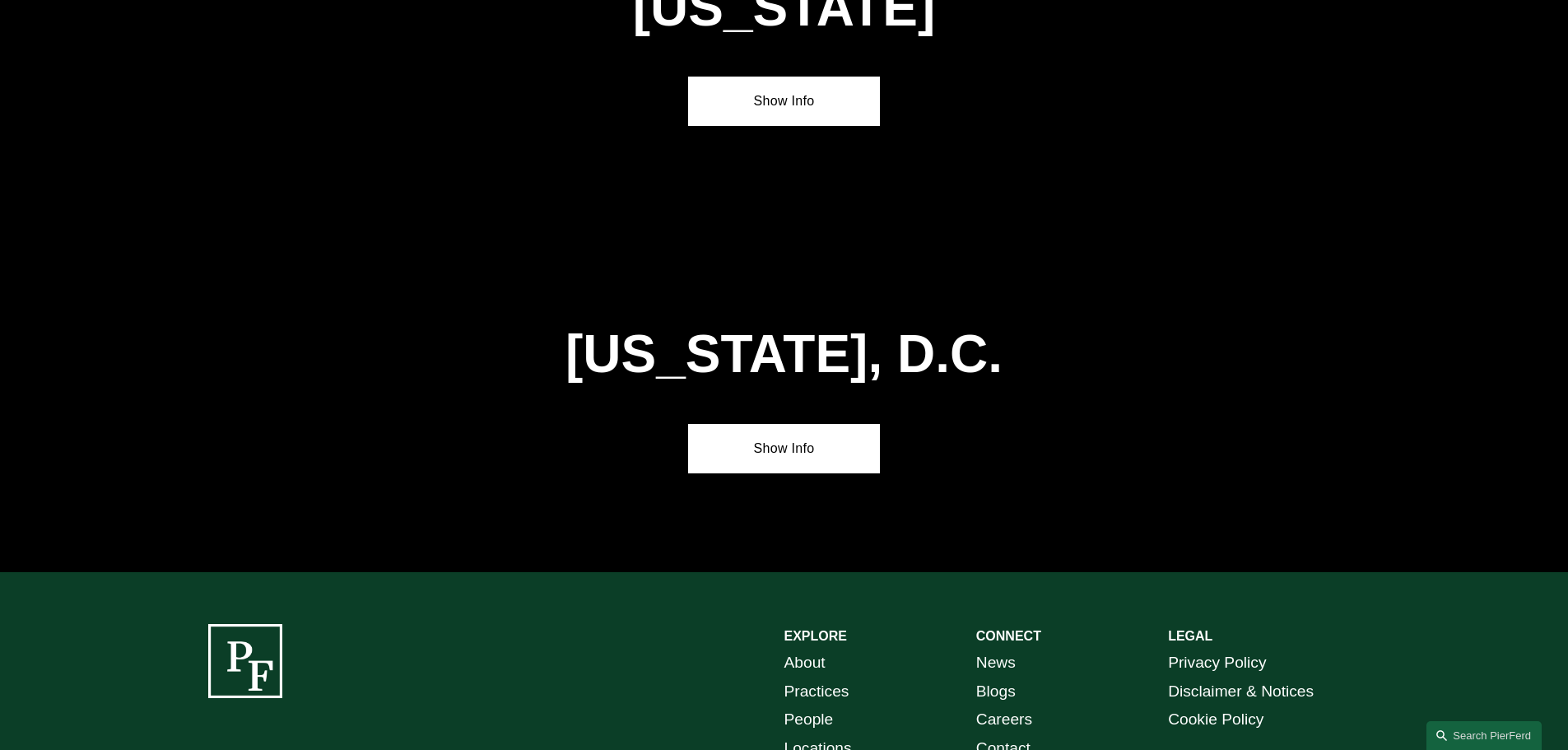
scroll to position [6966, 0]
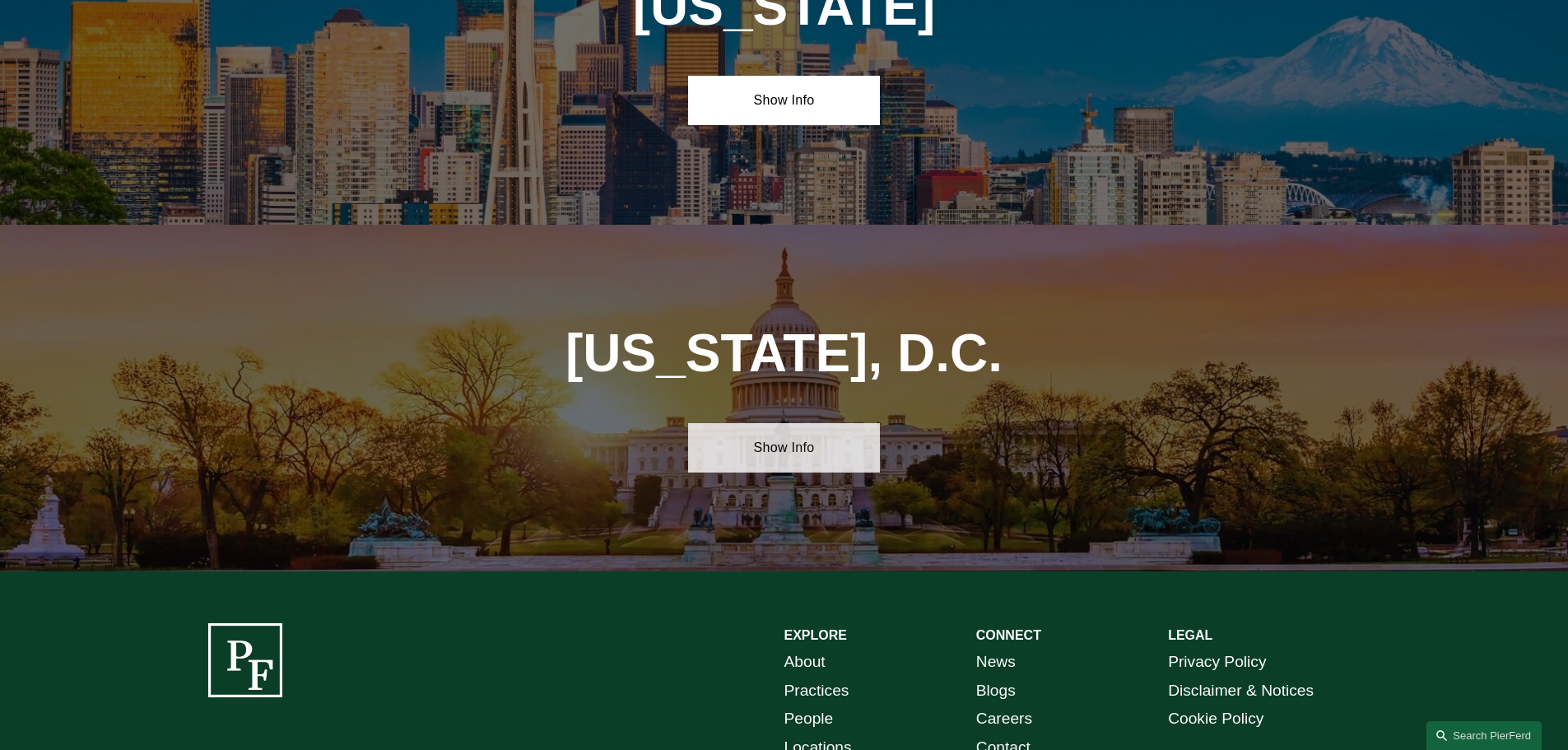
click at [830, 423] on link "Show Info" at bounding box center [784, 448] width 192 height 49
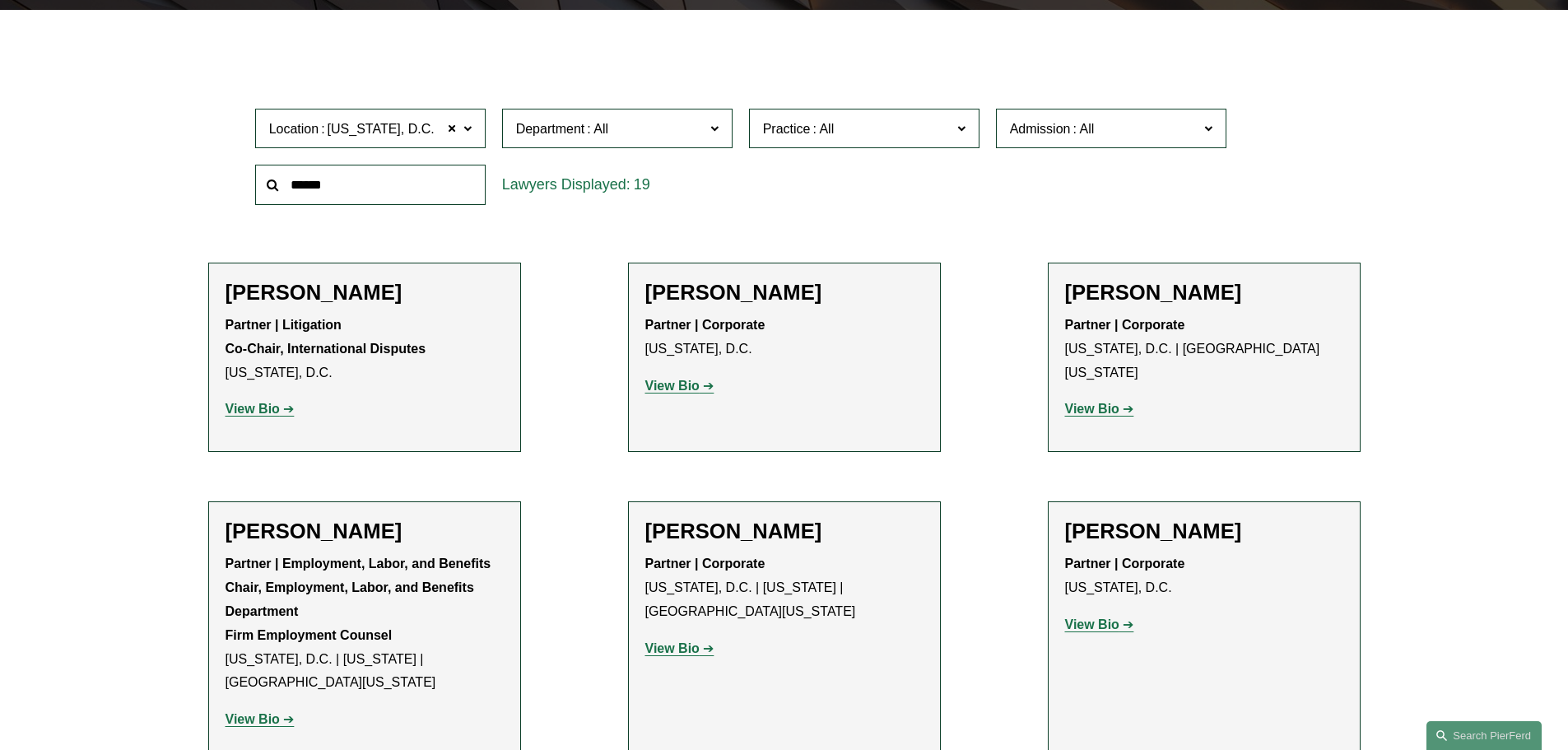
scroll to position [481, 0]
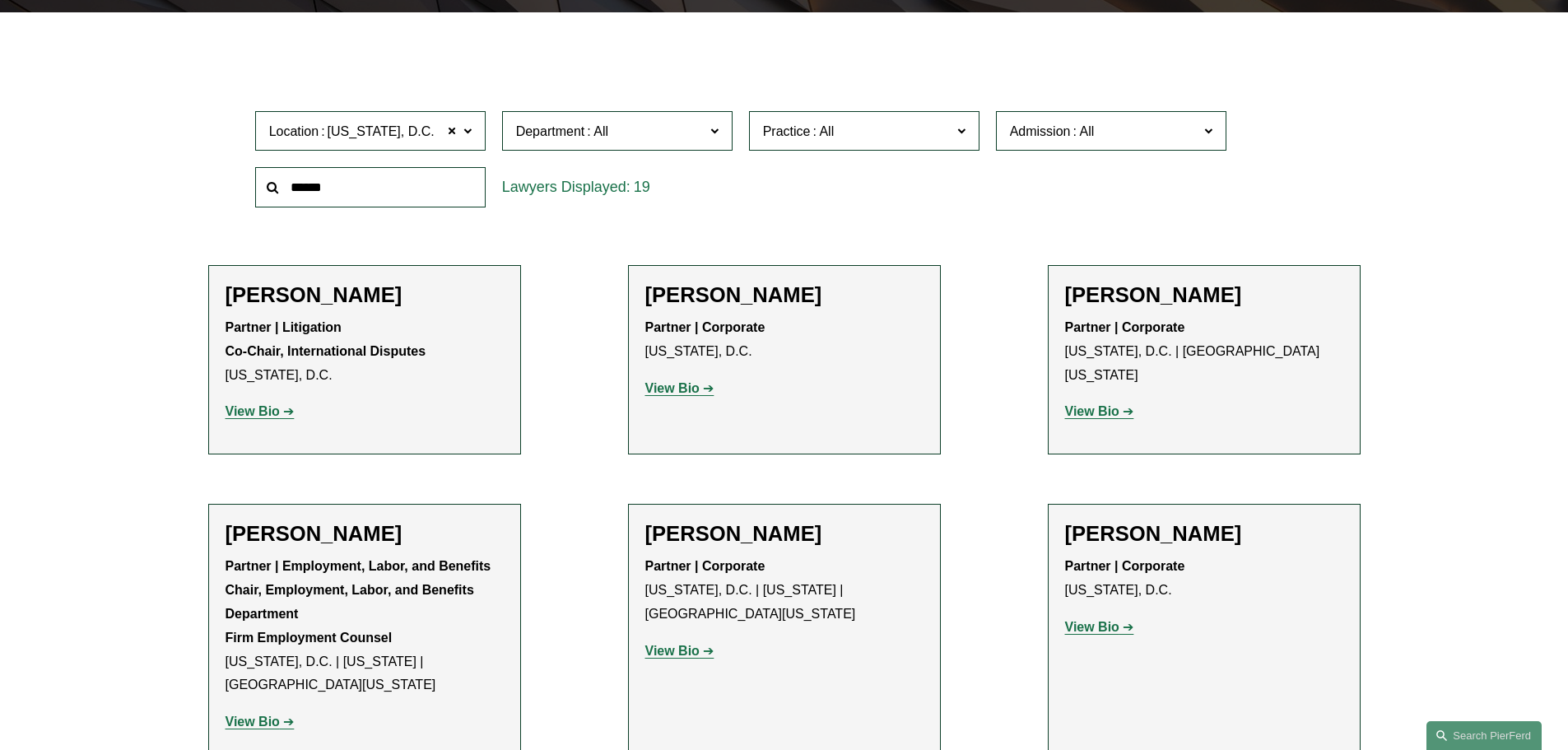
click at [306, 288] on h2 "[PERSON_NAME]" at bounding box center [364, 295] width 278 height 26
click at [264, 410] on strong "View Bio" at bounding box center [253, 411] width 55 height 14
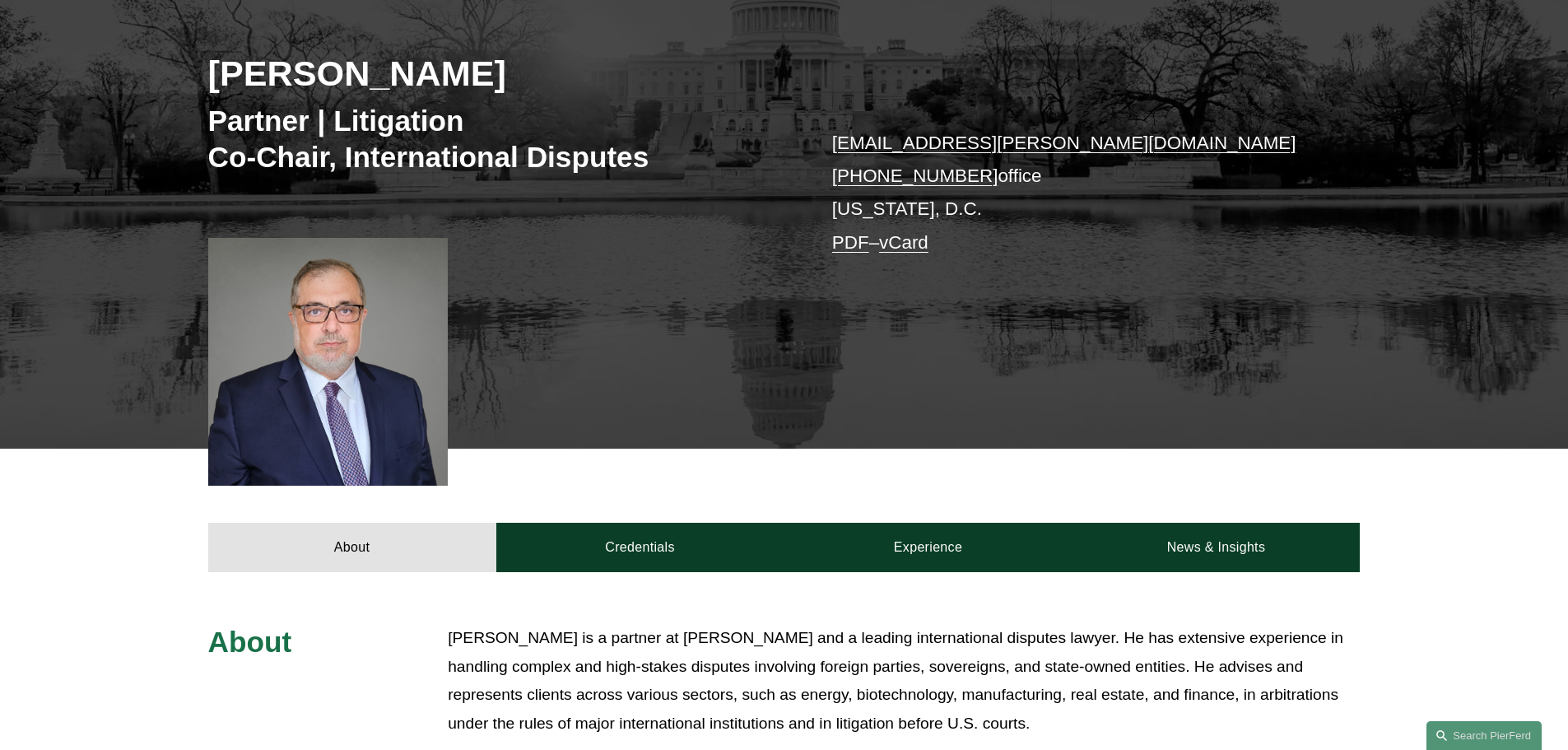
scroll to position [577, 0]
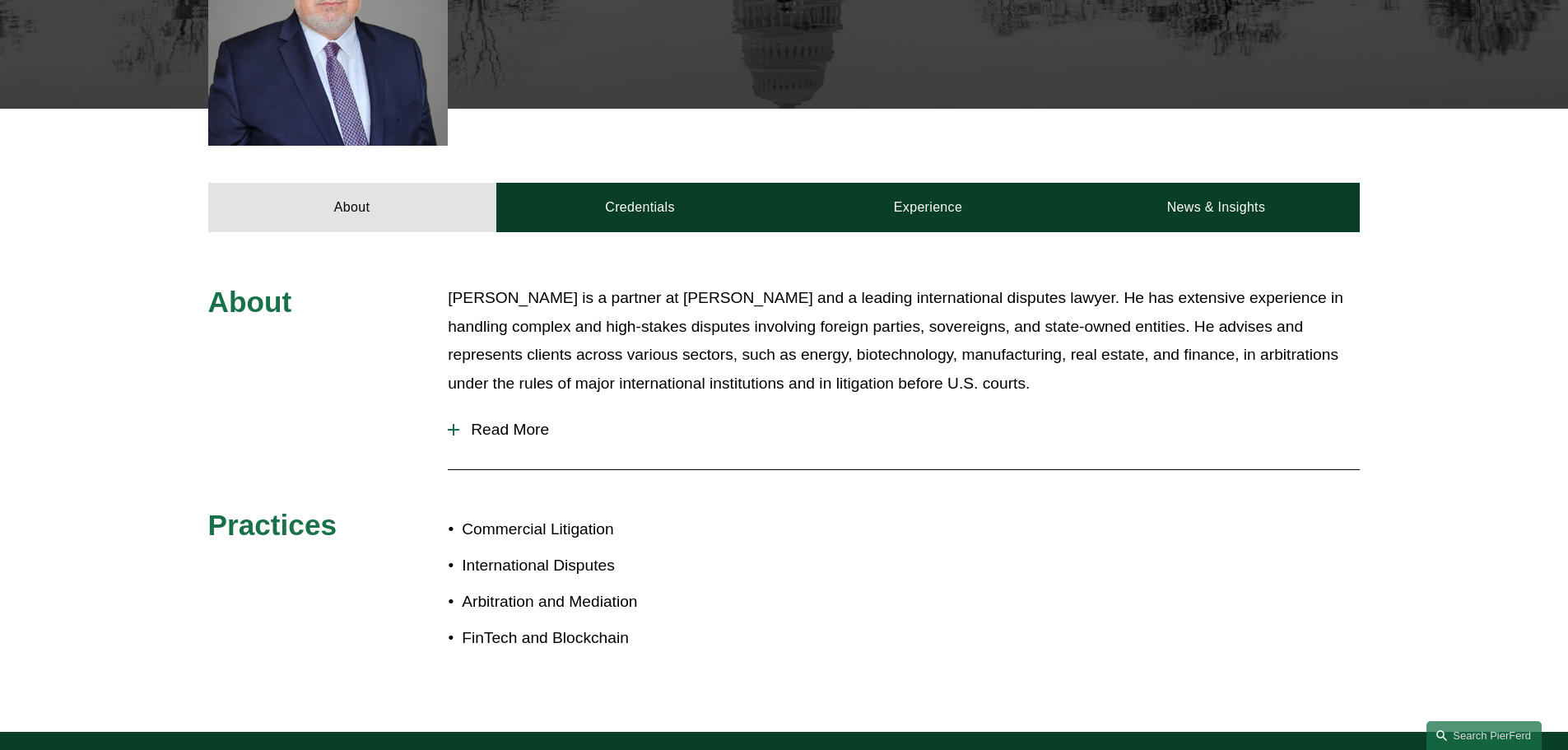
click at [496, 420] on button "Read More" at bounding box center [903, 430] width 912 height 43
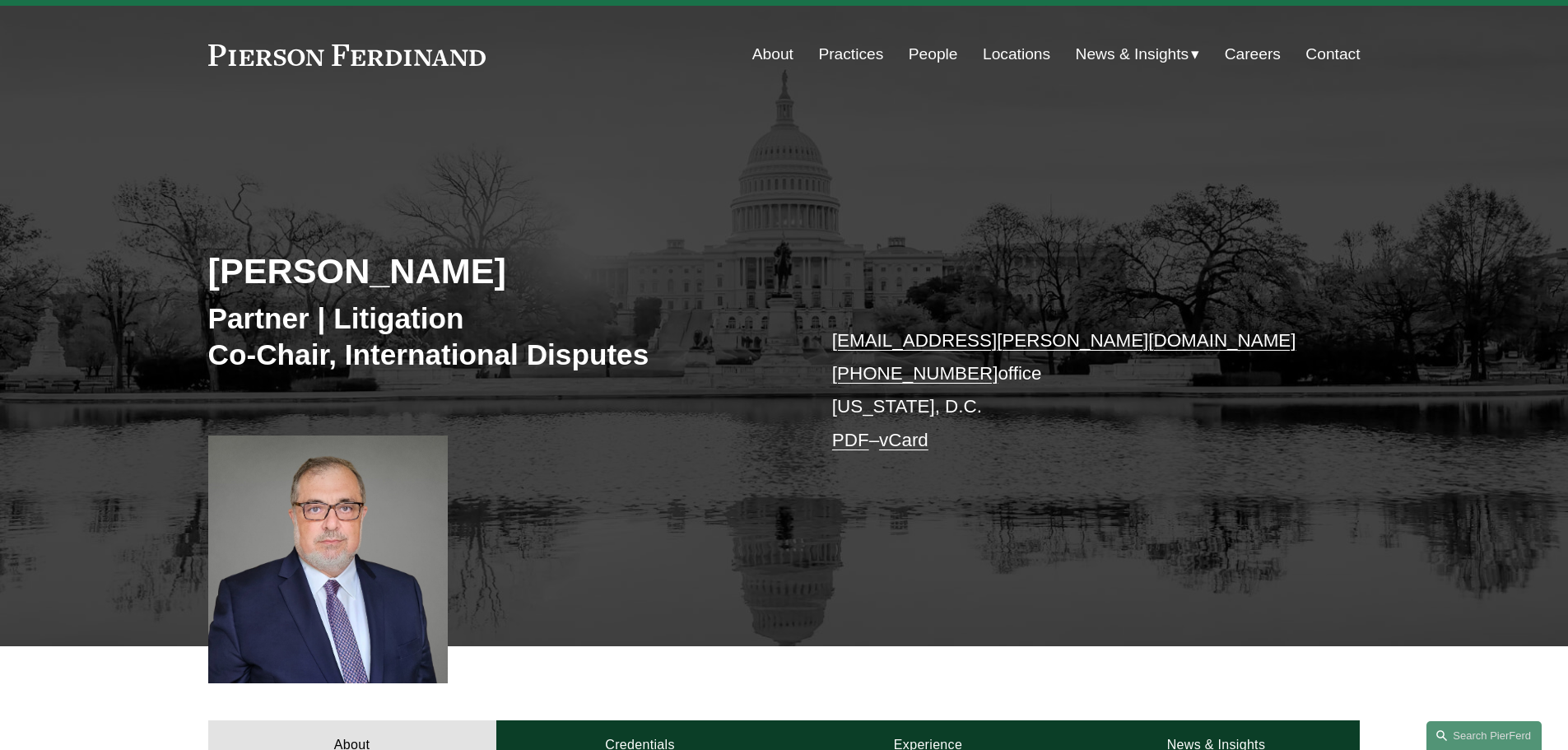
scroll to position [0, 0]
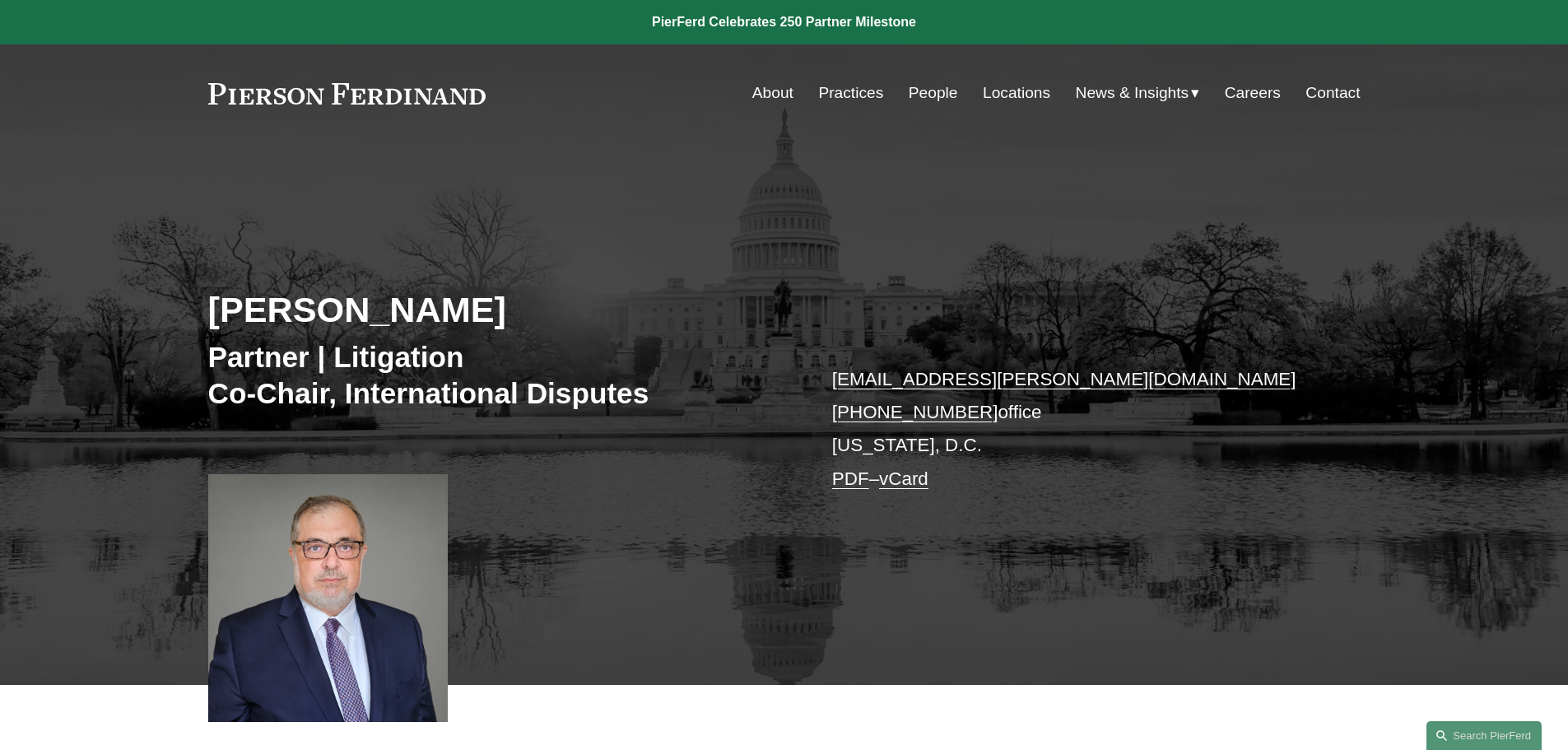
click at [758, 82] on link "About" at bounding box center [773, 93] width 41 height 32
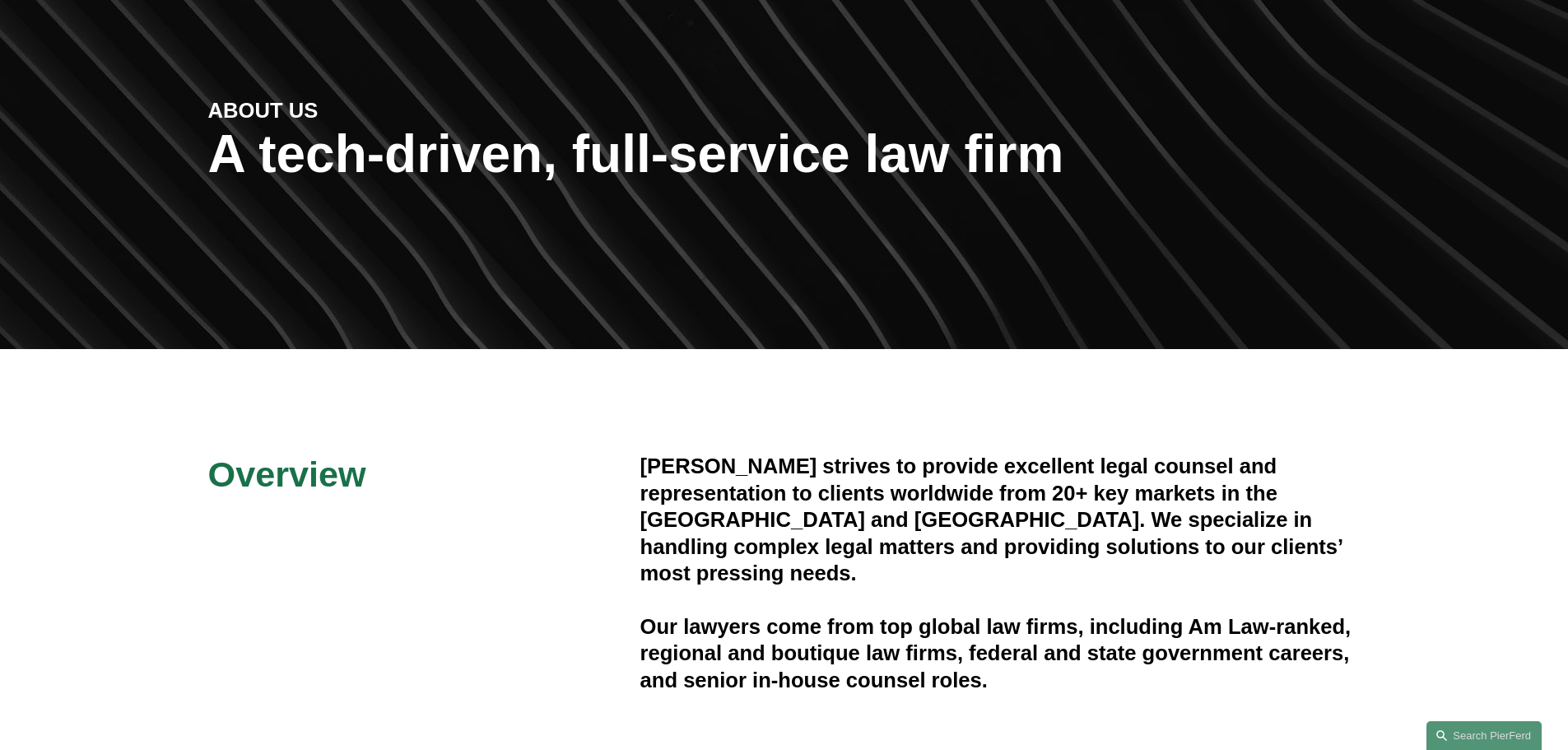
scroll to position [412, 0]
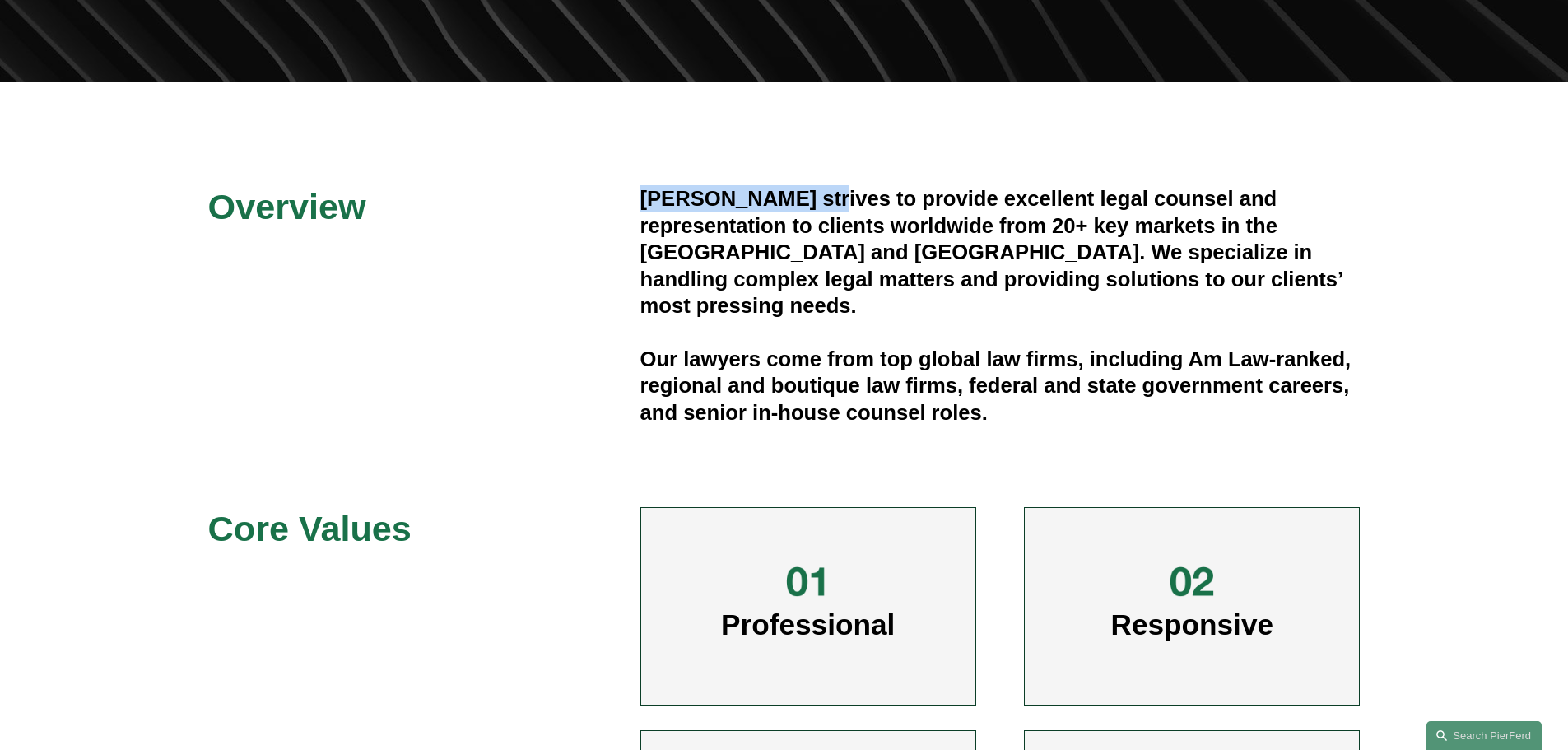
drag, startPoint x: 643, startPoint y: 194, endPoint x: 822, endPoint y: 194, distance: 179.0
click at [822, 194] on h4 "[PERSON_NAME] strives to provide excellent legal counsel and representation to …" at bounding box center [1001, 252] width 720 height 133
copy h4 "[PERSON_NAME]"
click at [863, 229] on h4 "[PERSON_NAME] strives to provide excellent legal counsel and representation to …" at bounding box center [1001, 252] width 720 height 133
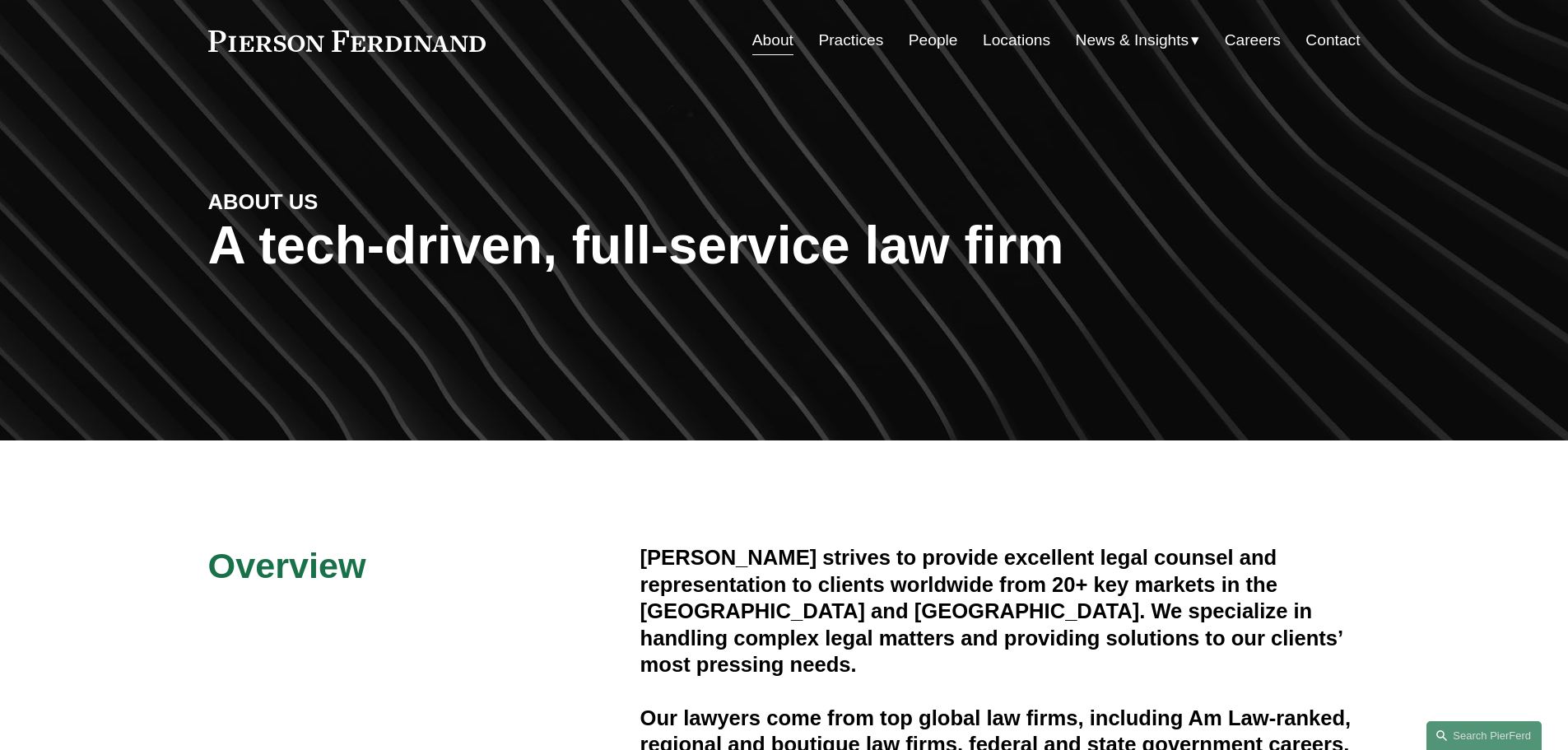
scroll to position [83, 0]
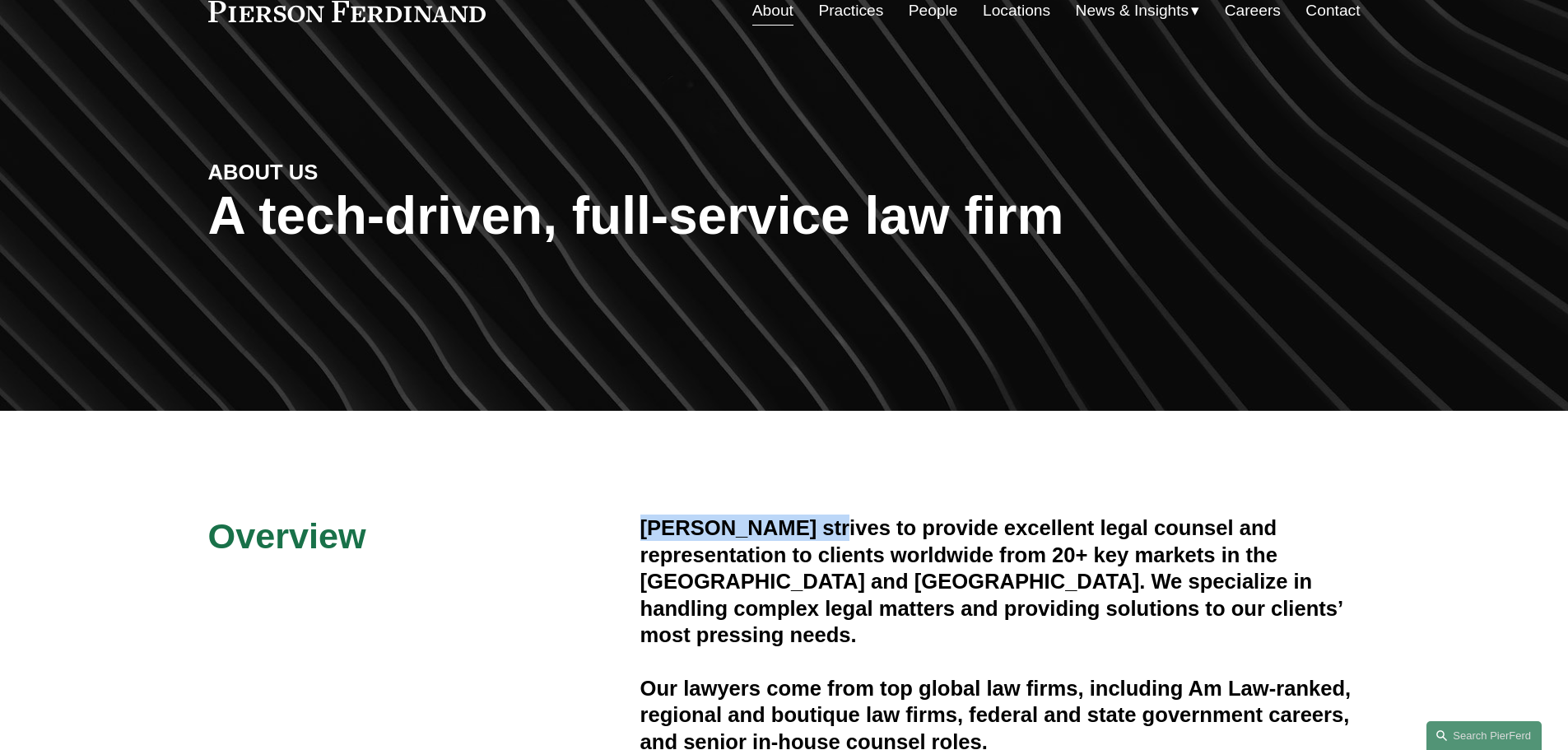
drag, startPoint x: 825, startPoint y: 525, endPoint x: 556, endPoint y: 531, distance: 269.1
copy div "[PERSON_NAME]"
